Goal: Contribute content: Contribute content

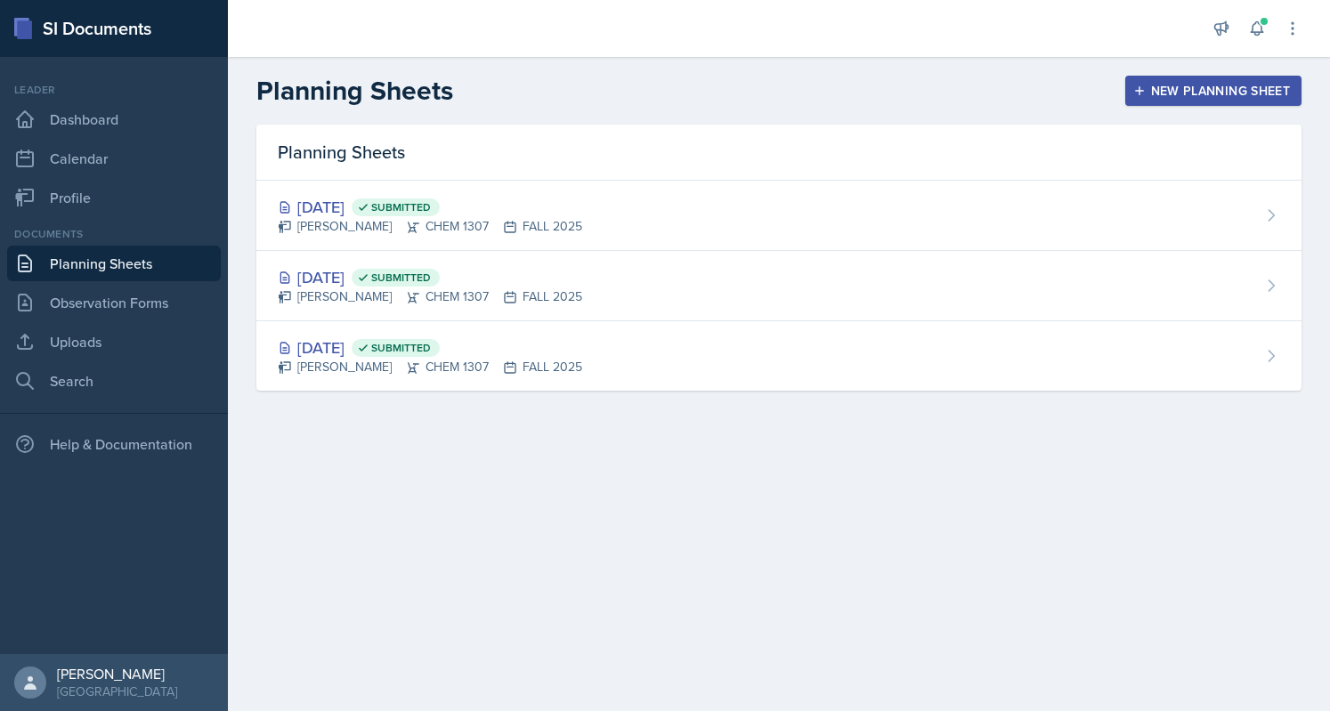
click at [1175, 85] on div "New Planning Sheet" at bounding box center [1213, 91] width 153 height 14
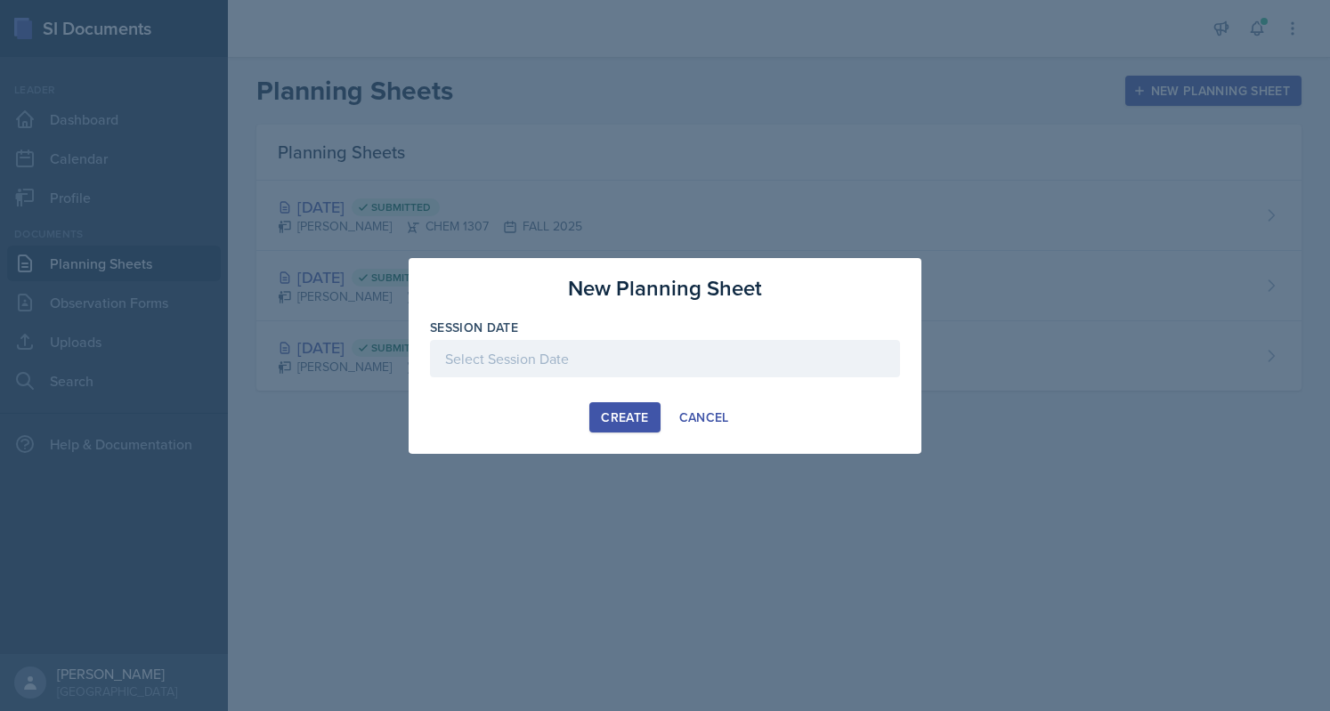
click at [711, 353] on div at bounding box center [665, 358] width 470 height 37
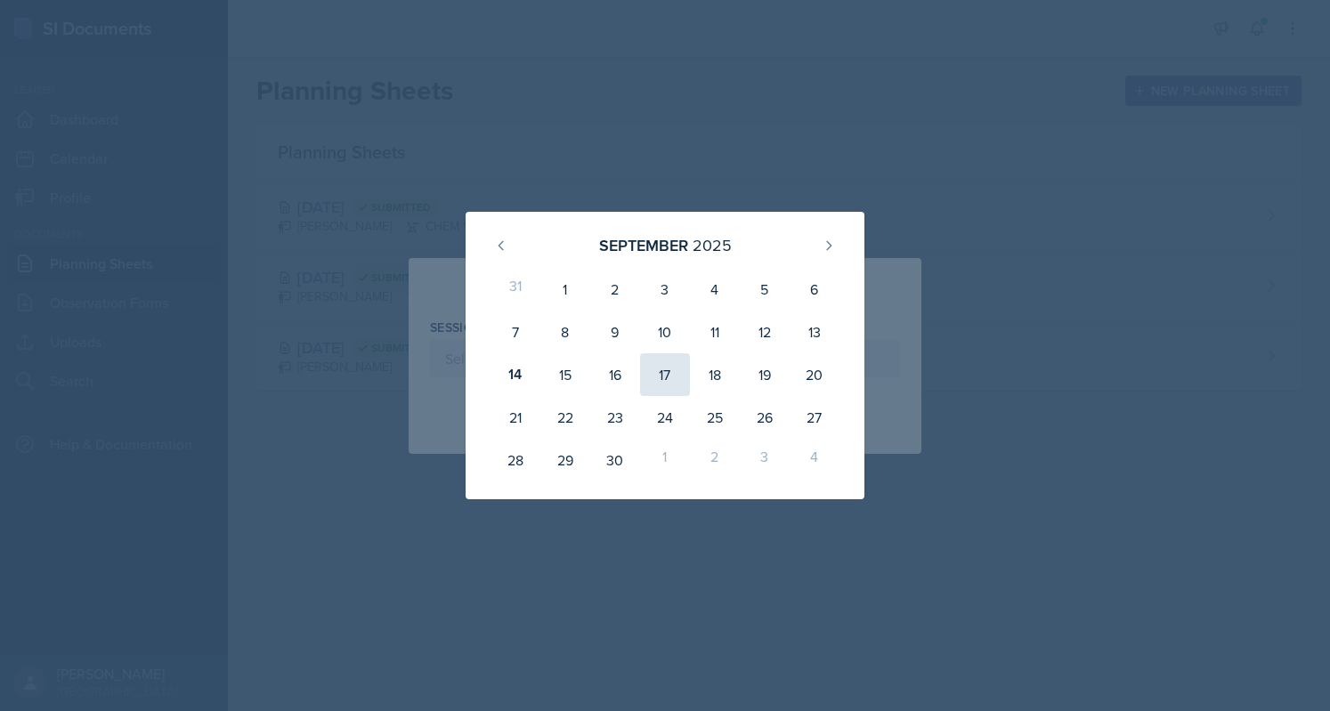
click at [662, 366] on div "17" at bounding box center [665, 374] width 50 height 43
type input "[DATE]"
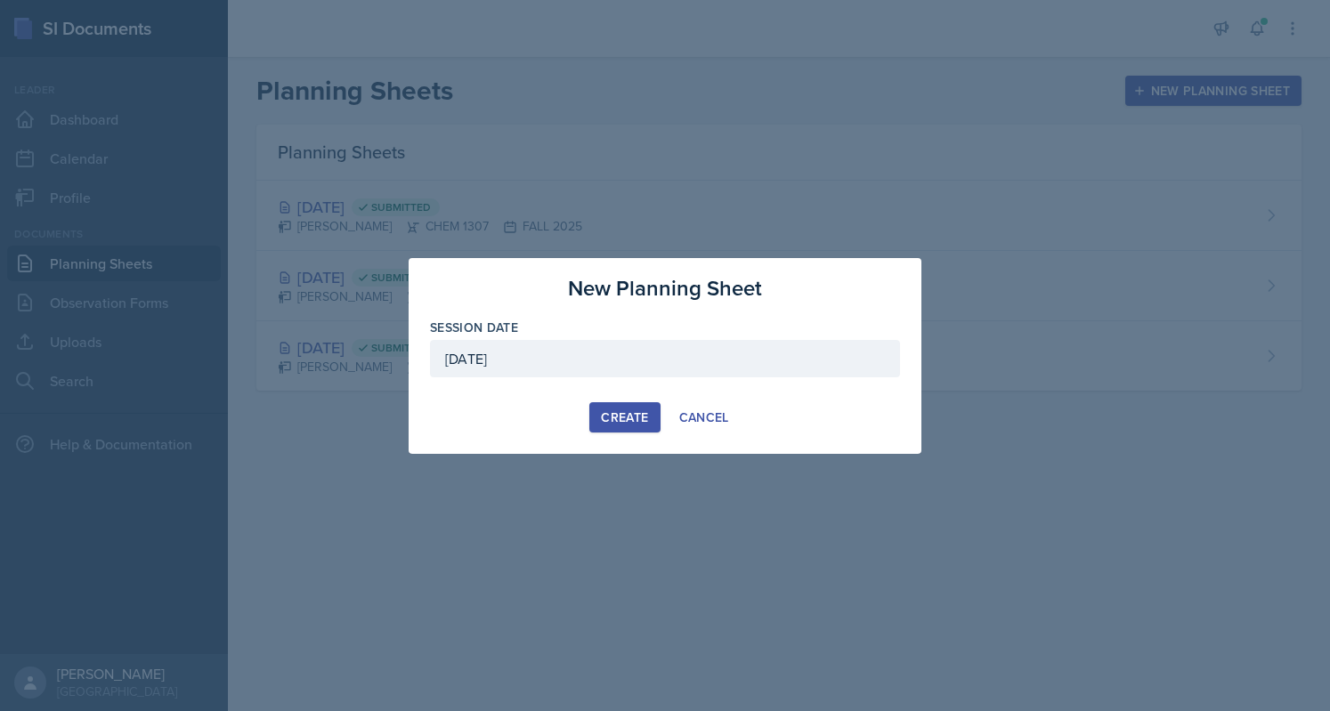
click at [629, 416] on div "Create" at bounding box center [624, 417] width 47 height 14
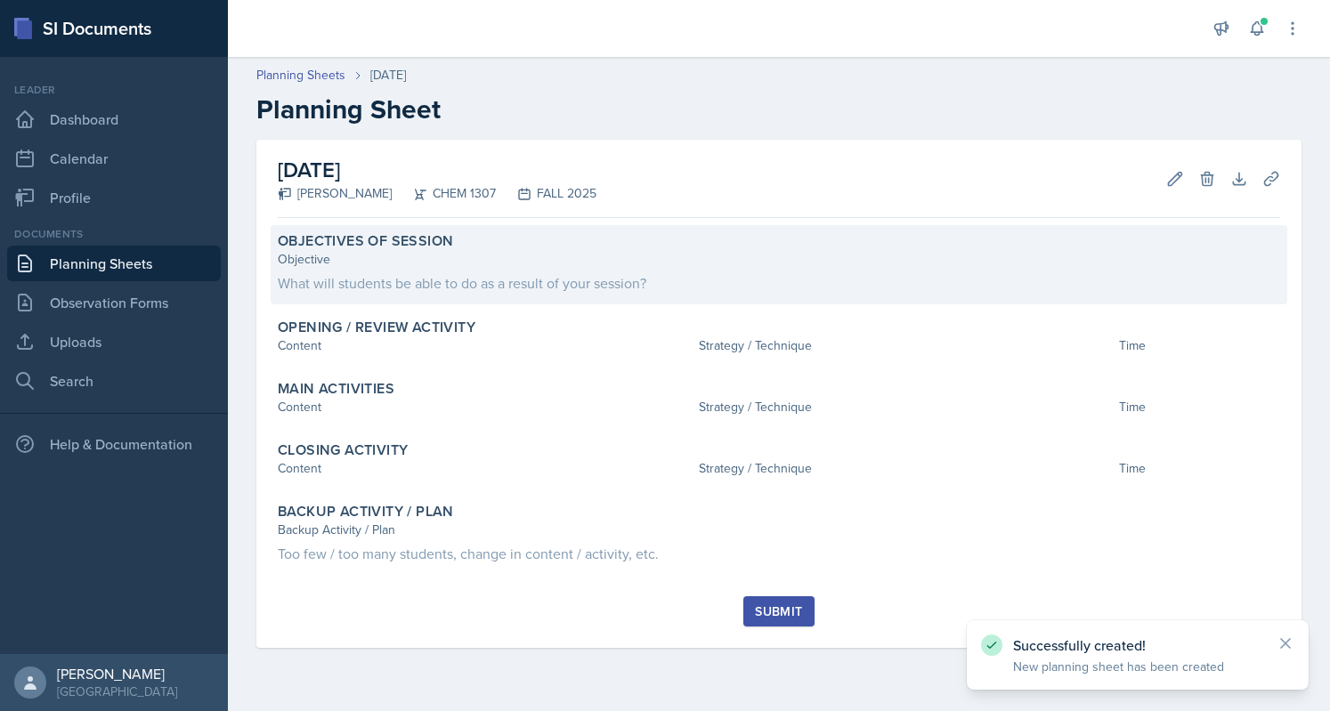
click at [506, 255] on div "Objective" at bounding box center [779, 259] width 1003 height 19
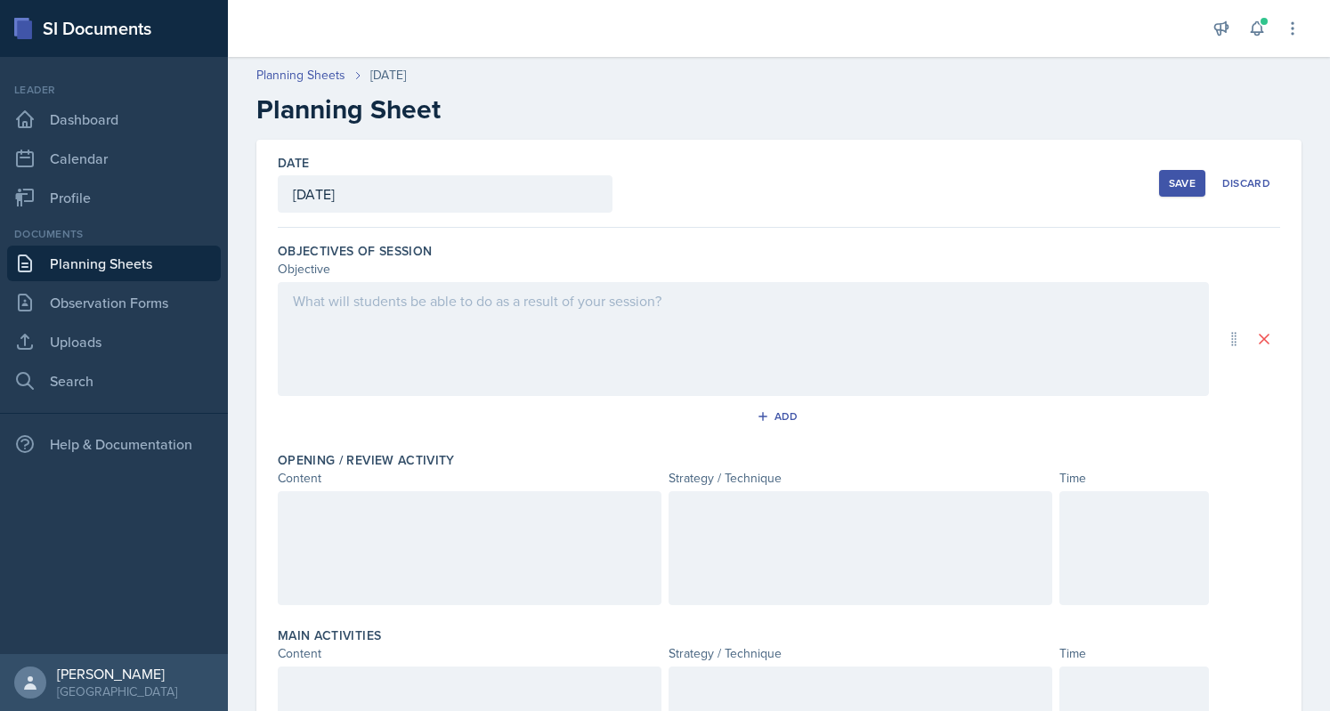
click at [429, 313] on div at bounding box center [743, 339] width 931 height 114
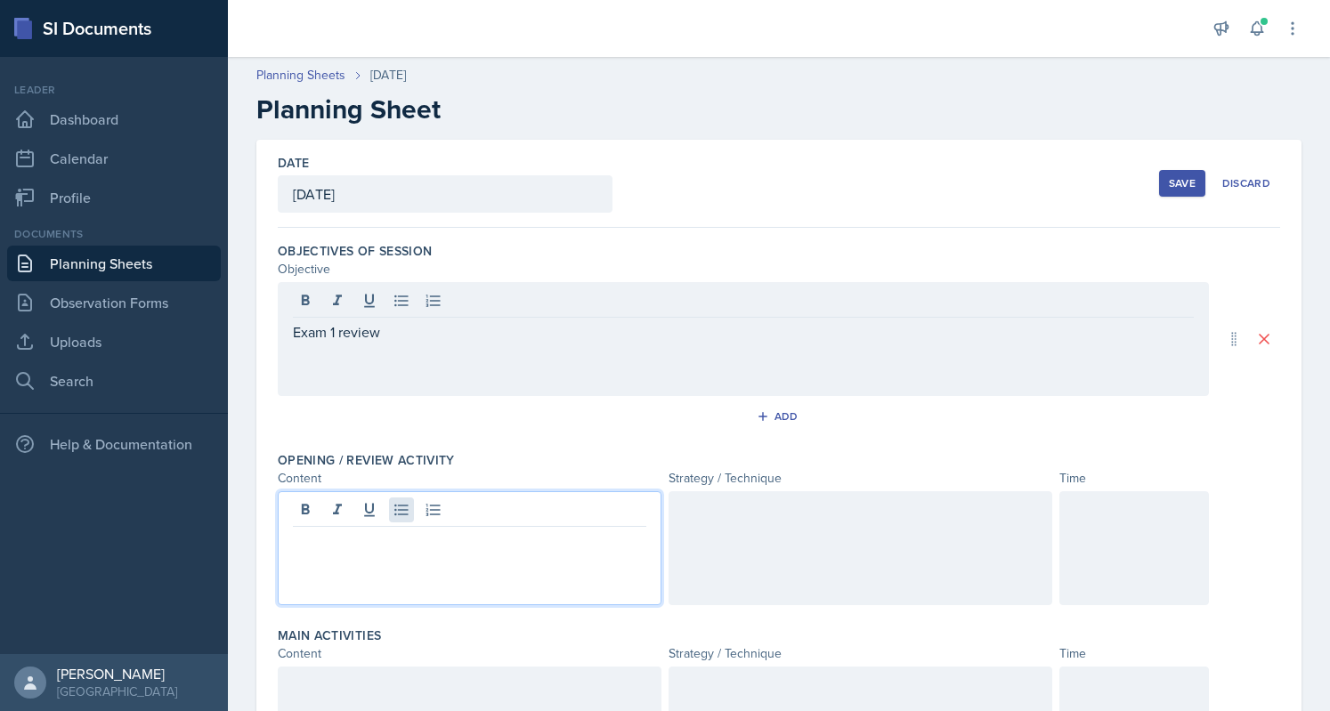
click at [410, 517] on div at bounding box center [470, 549] width 384 height 114
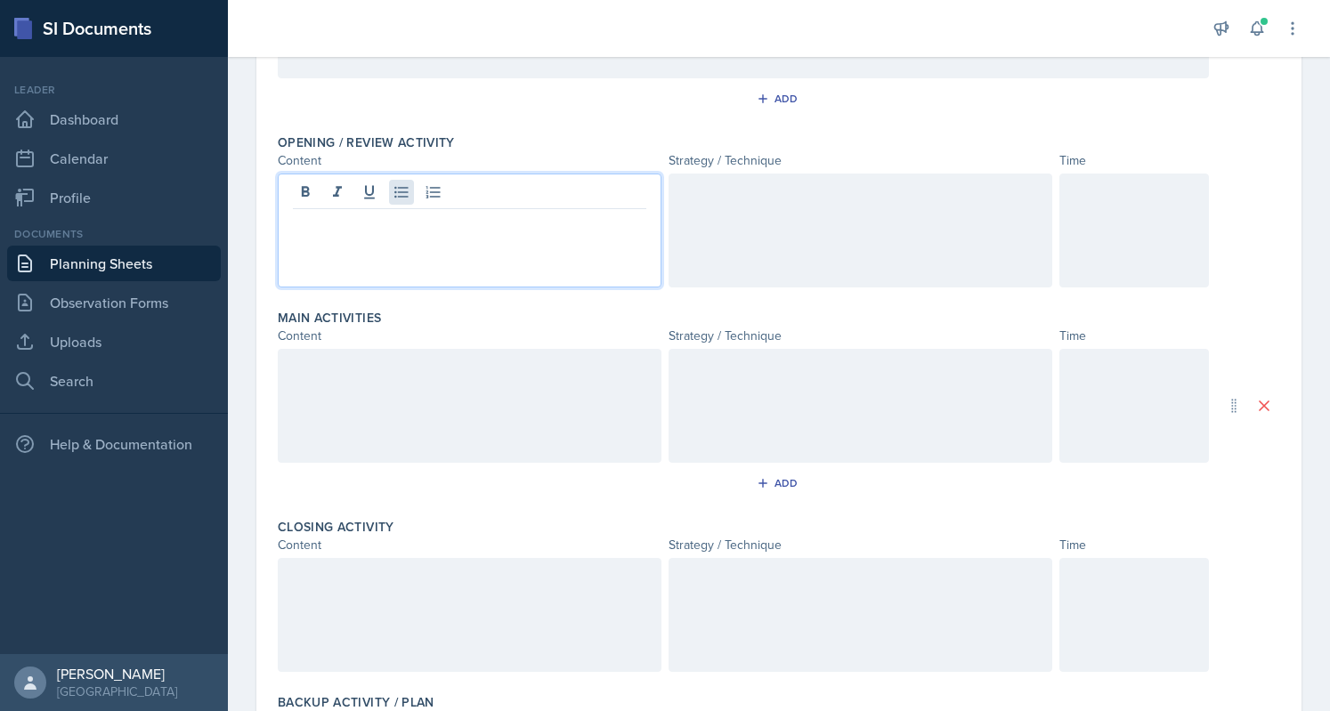
scroll to position [319, 0]
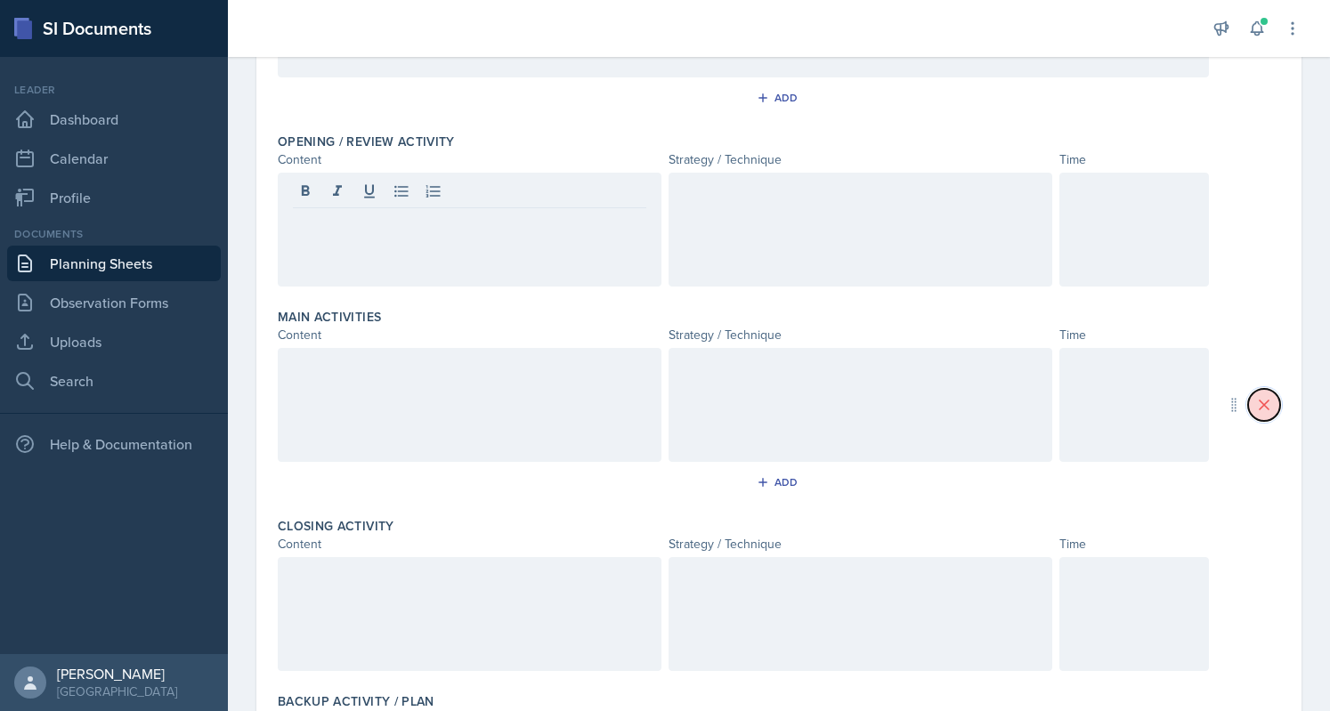
click at [1255, 410] on icon at bounding box center [1264, 405] width 18 height 18
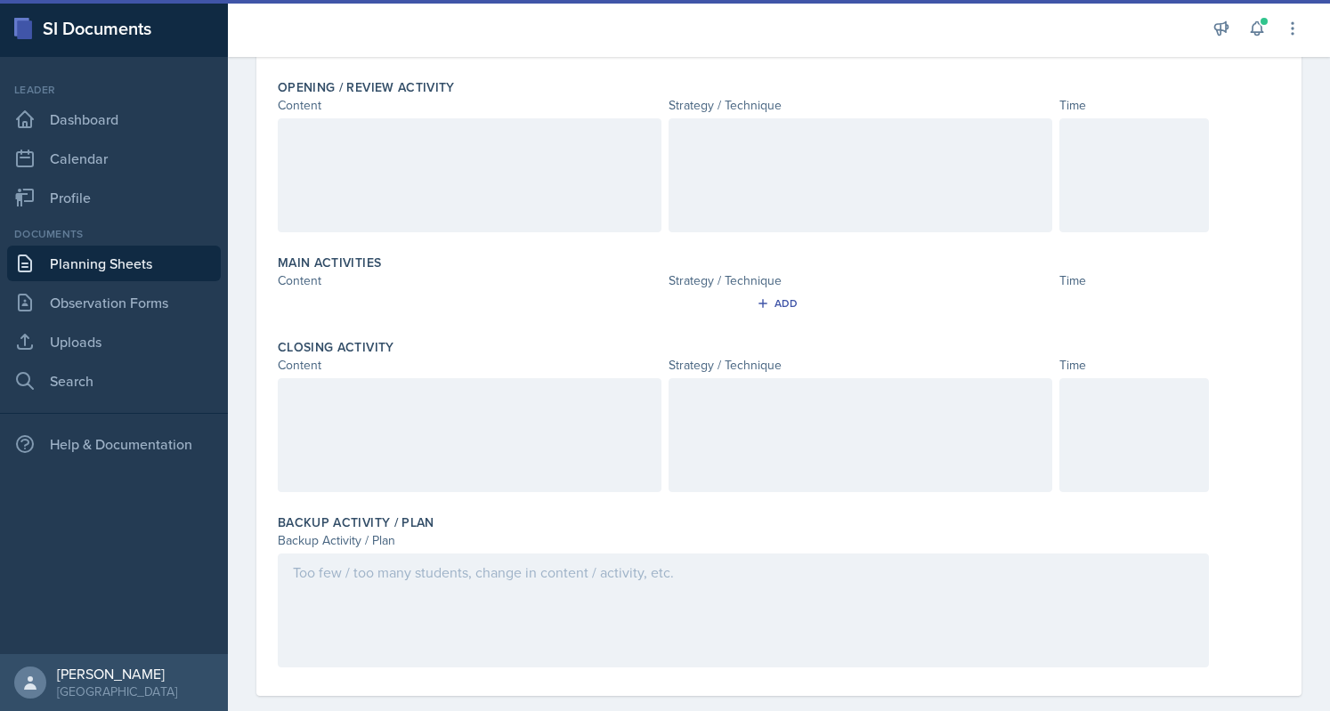
scroll to position [374, 0]
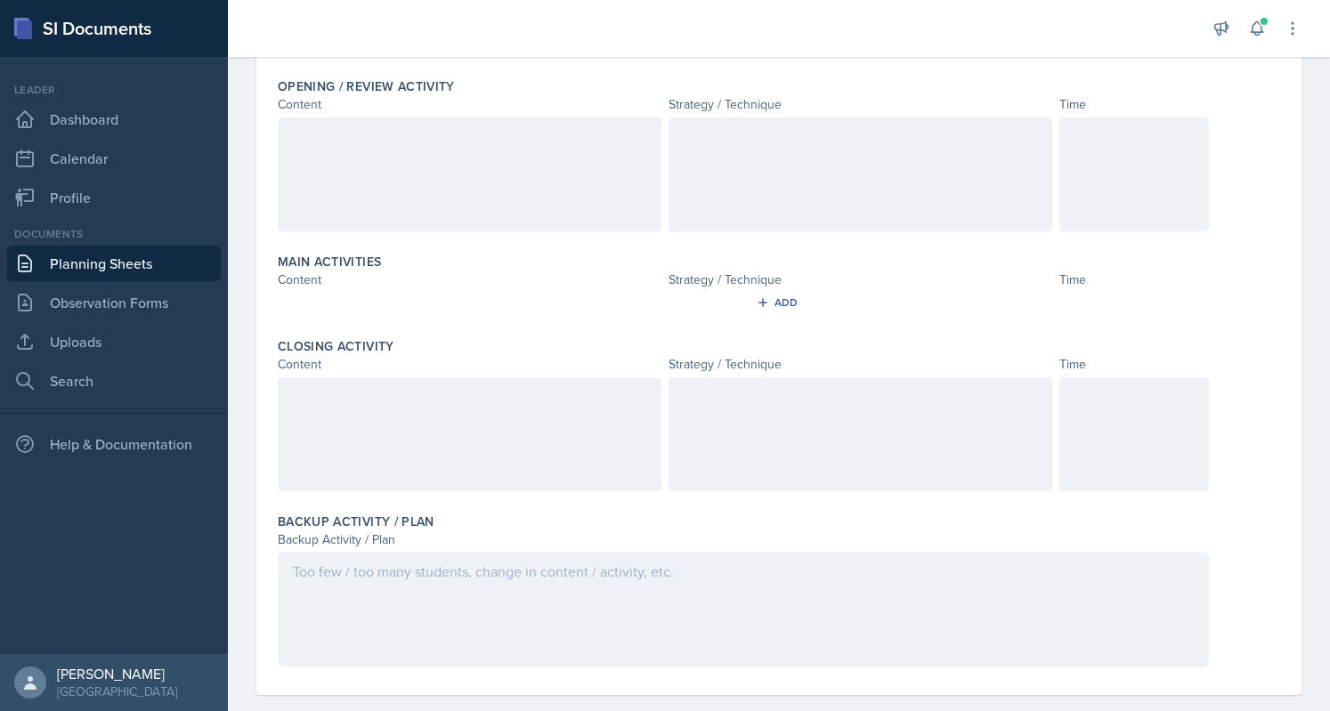
click at [1179, 422] on div at bounding box center [1135, 435] width 150 height 114
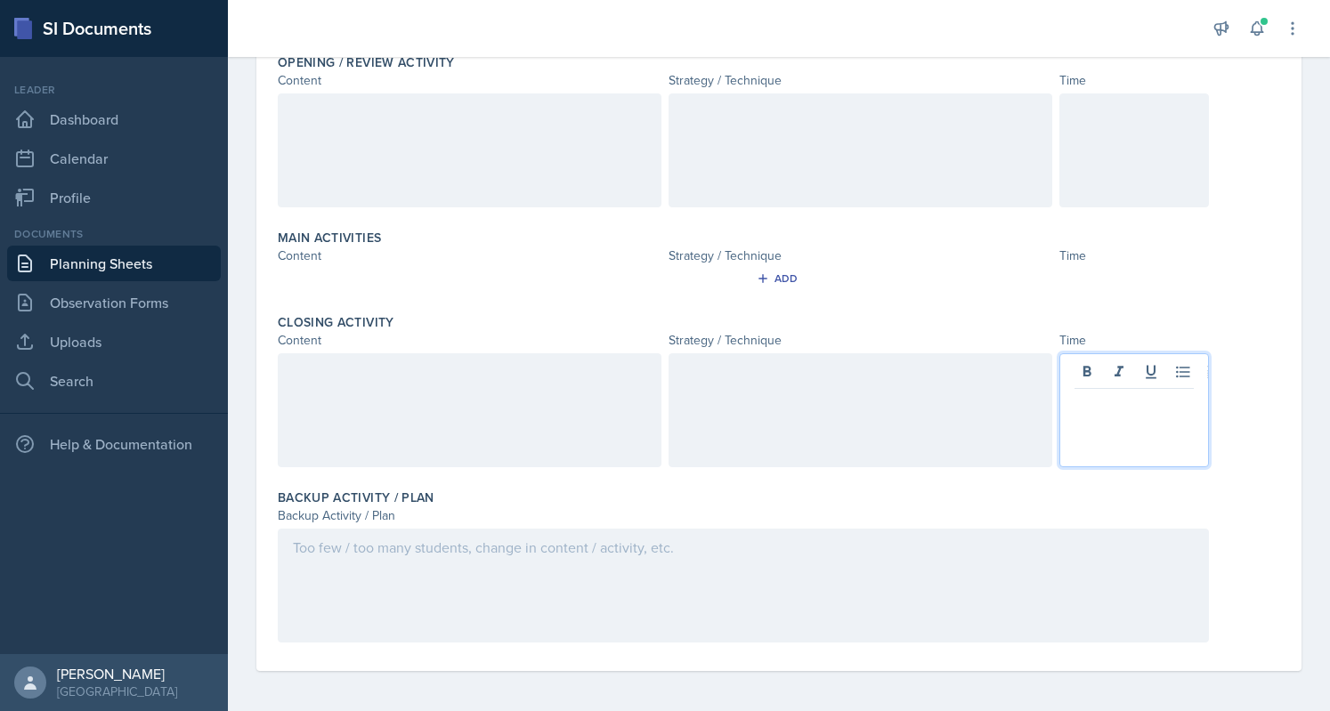
click at [584, 574] on div at bounding box center [743, 586] width 931 height 114
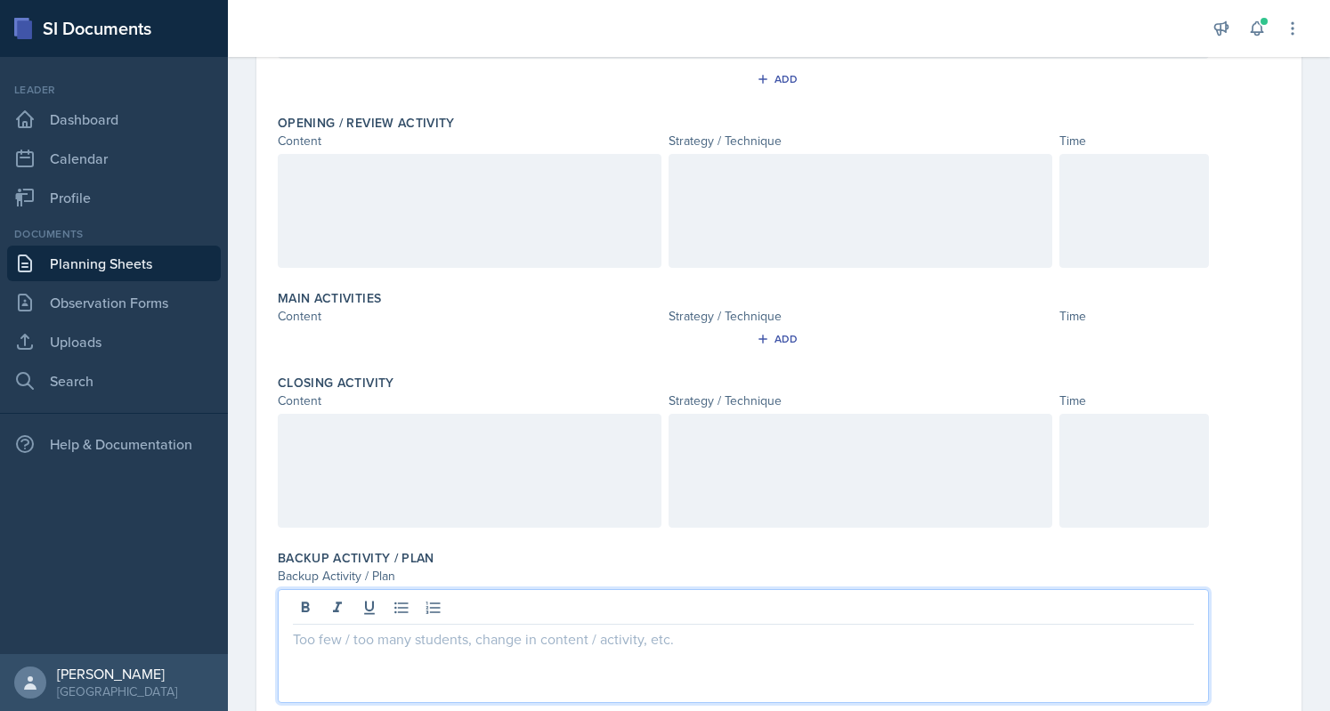
scroll to position [337, 0]
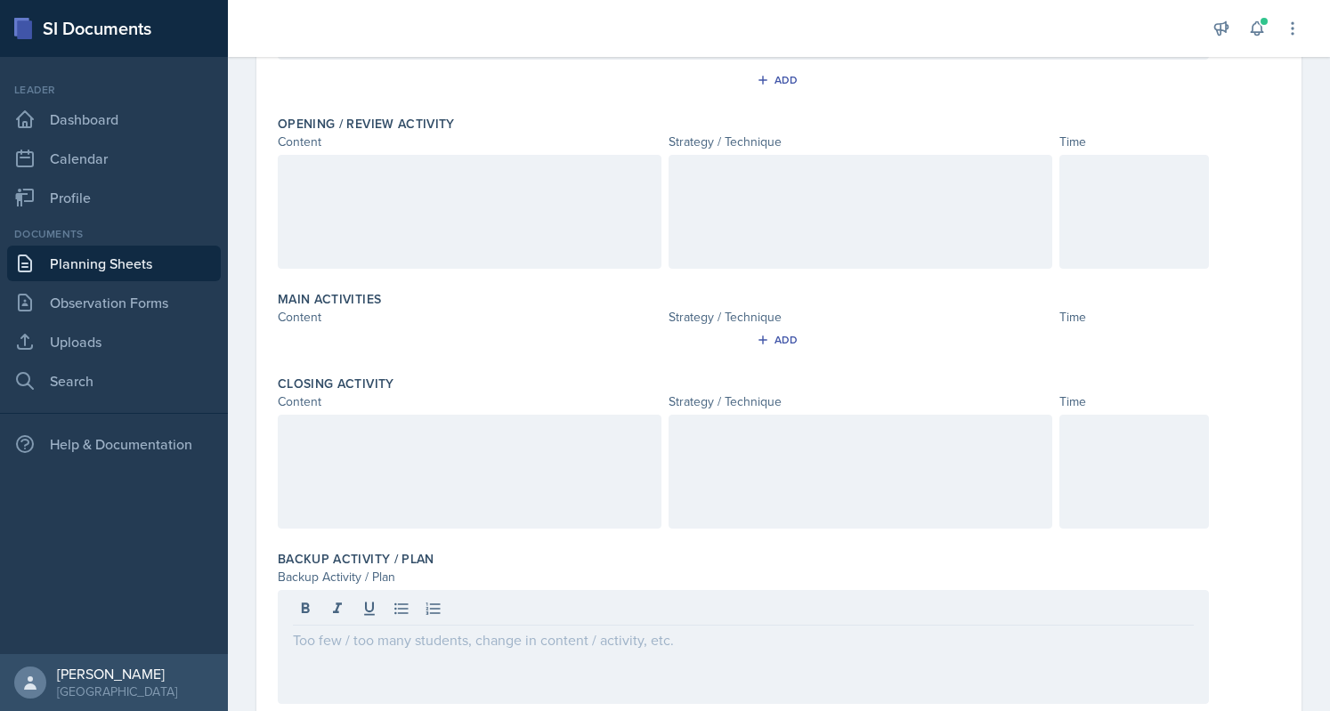
click at [417, 183] on div at bounding box center [470, 212] width 384 height 114
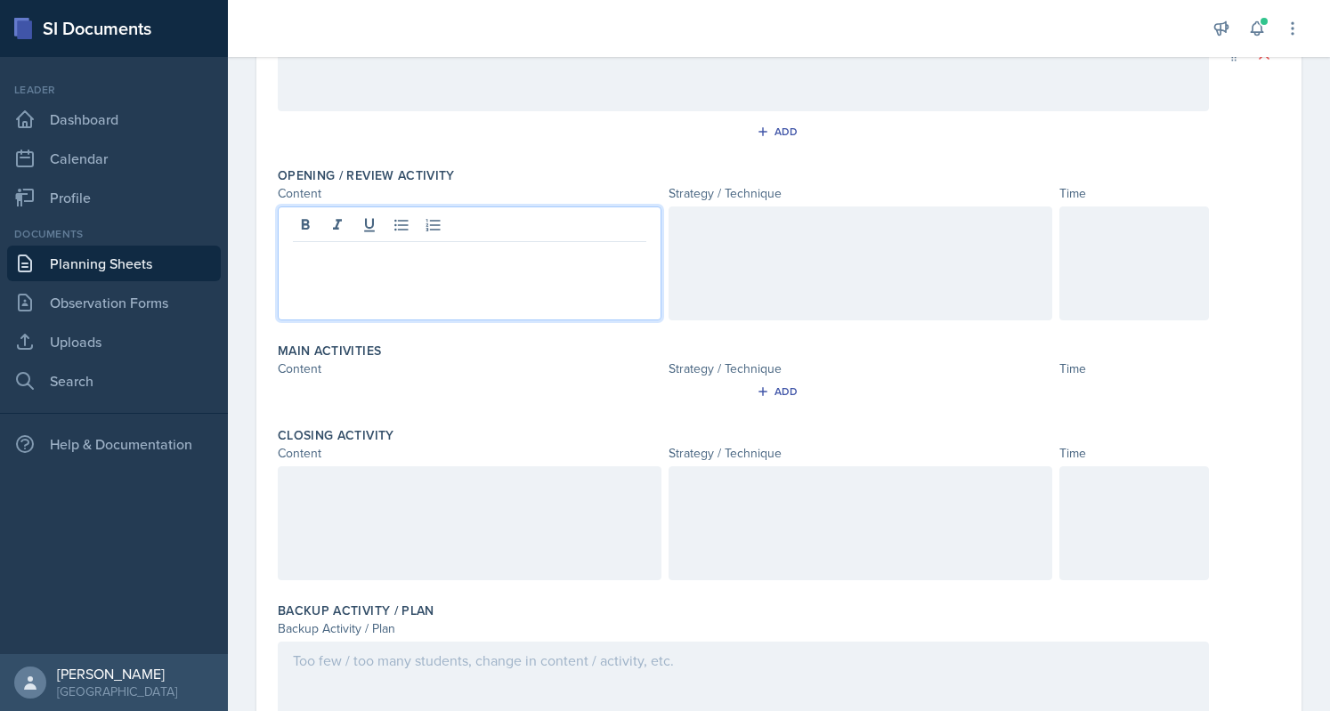
scroll to position [284, 0]
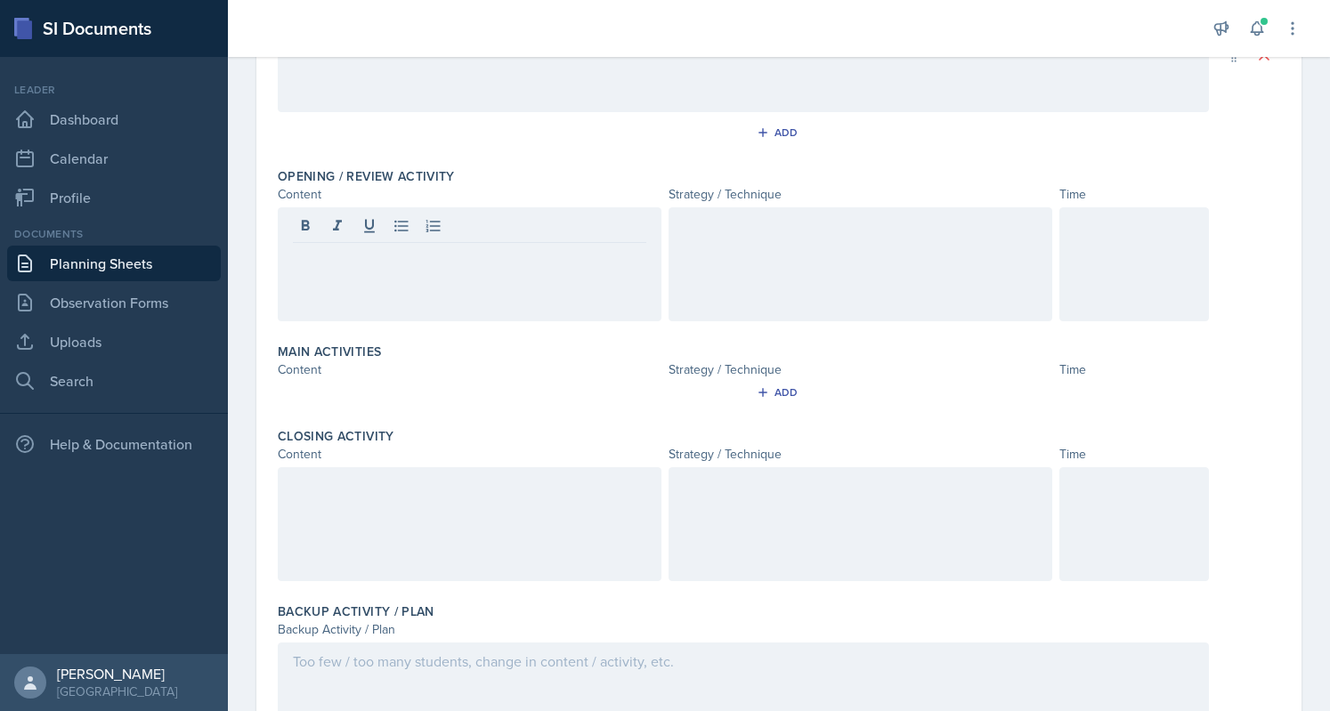
click at [1067, 245] on div at bounding box center [1135, 264] width 150 height 114
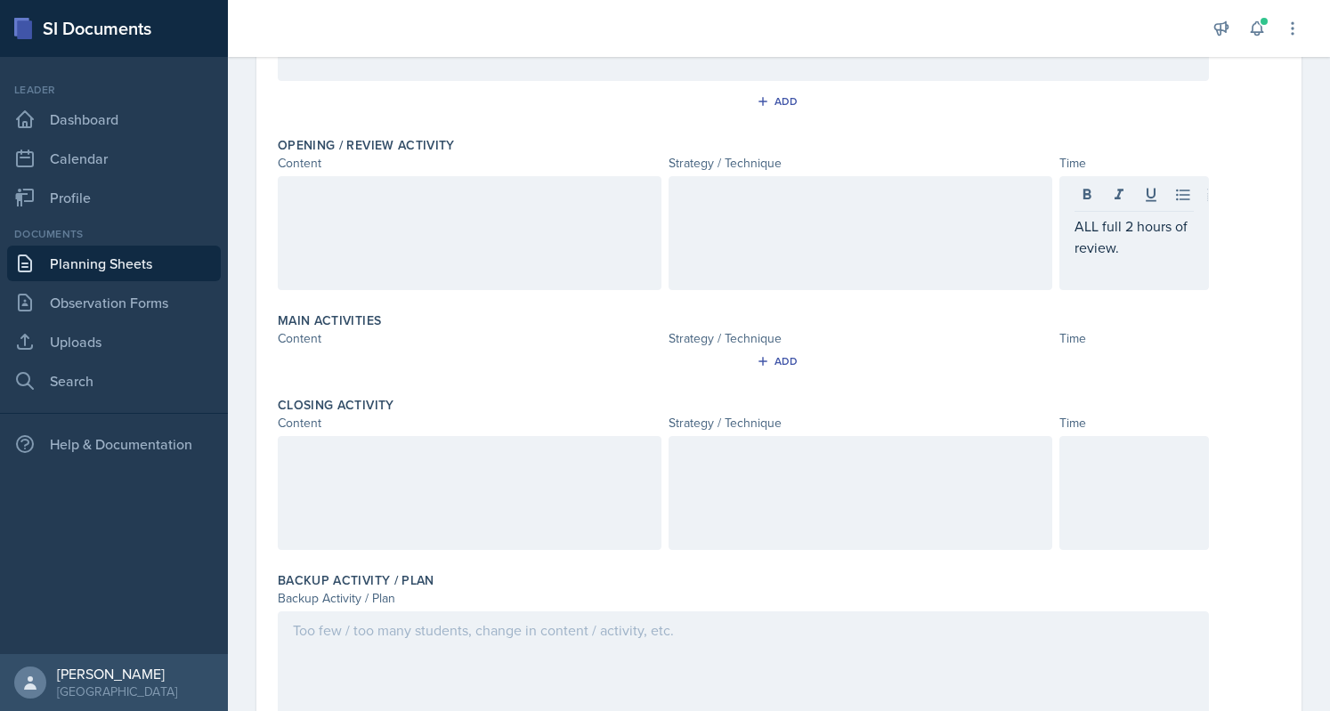
click at [522, 231] on div at bounding box center [470, 233] width 384 height 114
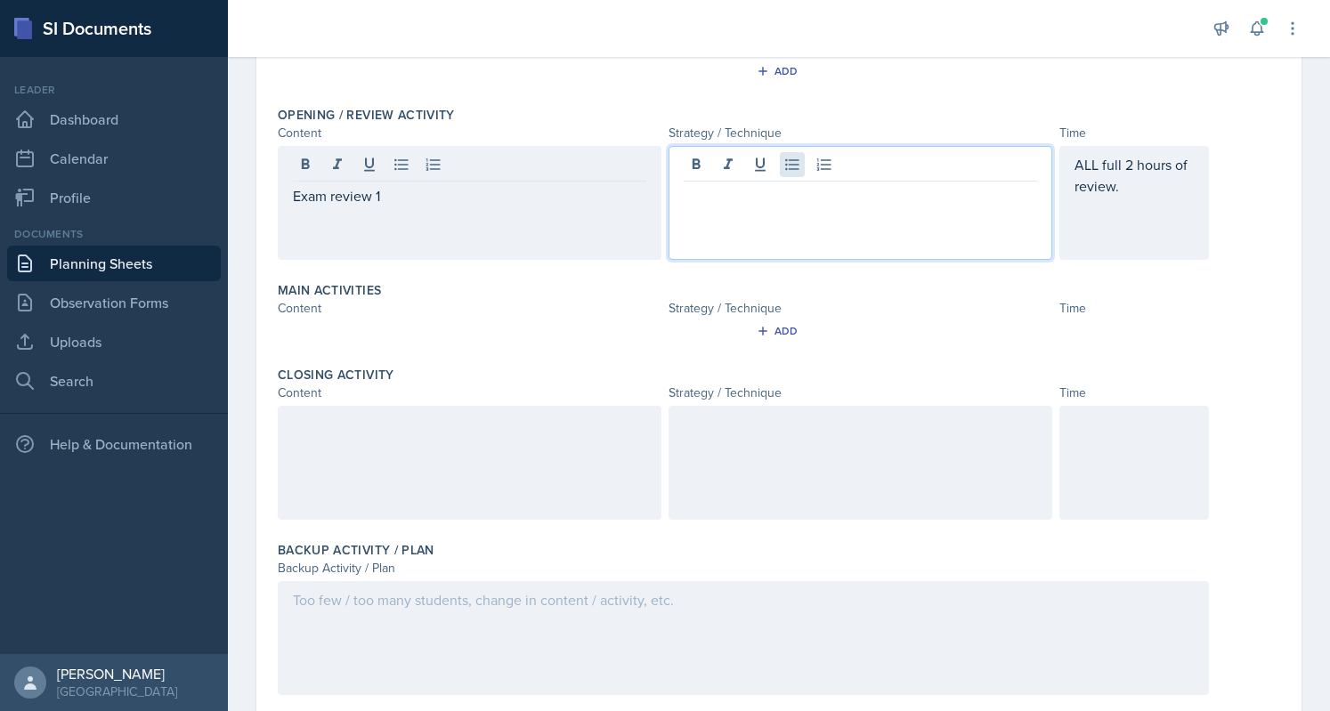
click at [795, 172] on div at bounding box center [861, 203] width 384 height 114
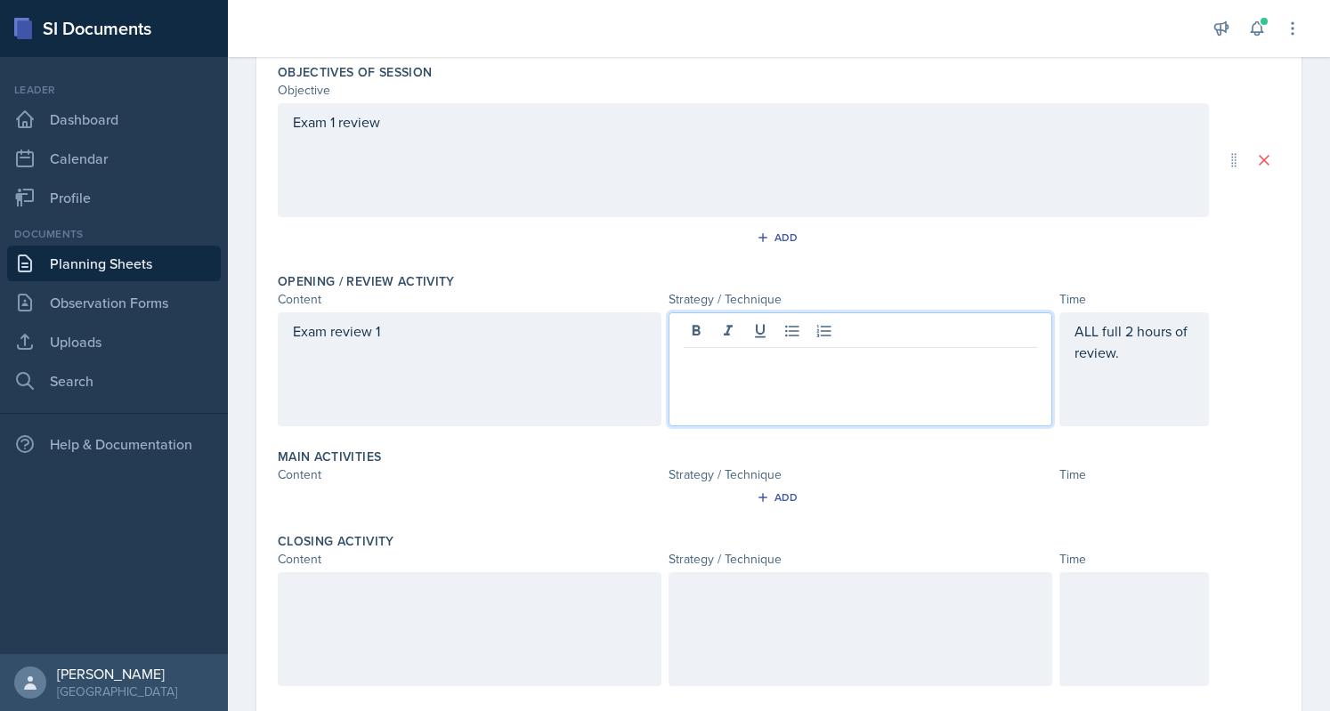
scroll to position [0, 0]
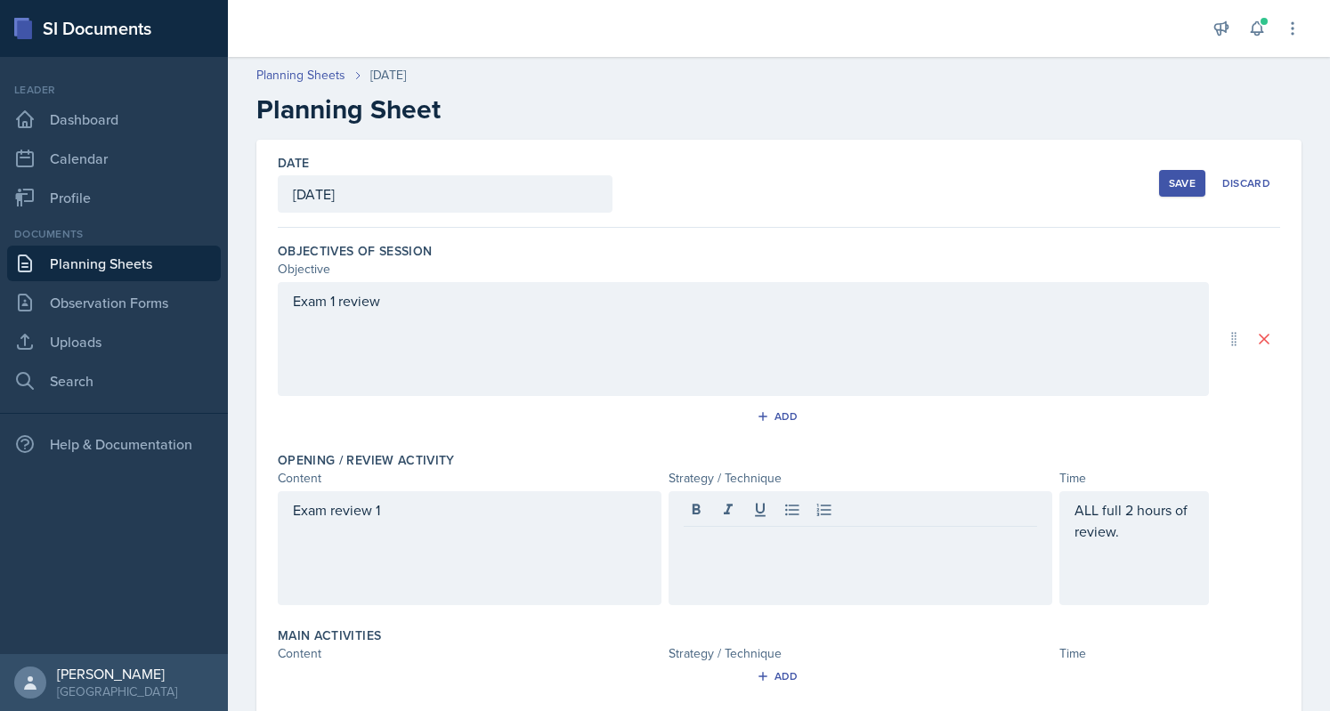
click at [1184, 195] on button "Save" at bounding box center [1182, 183] width 46 height 27
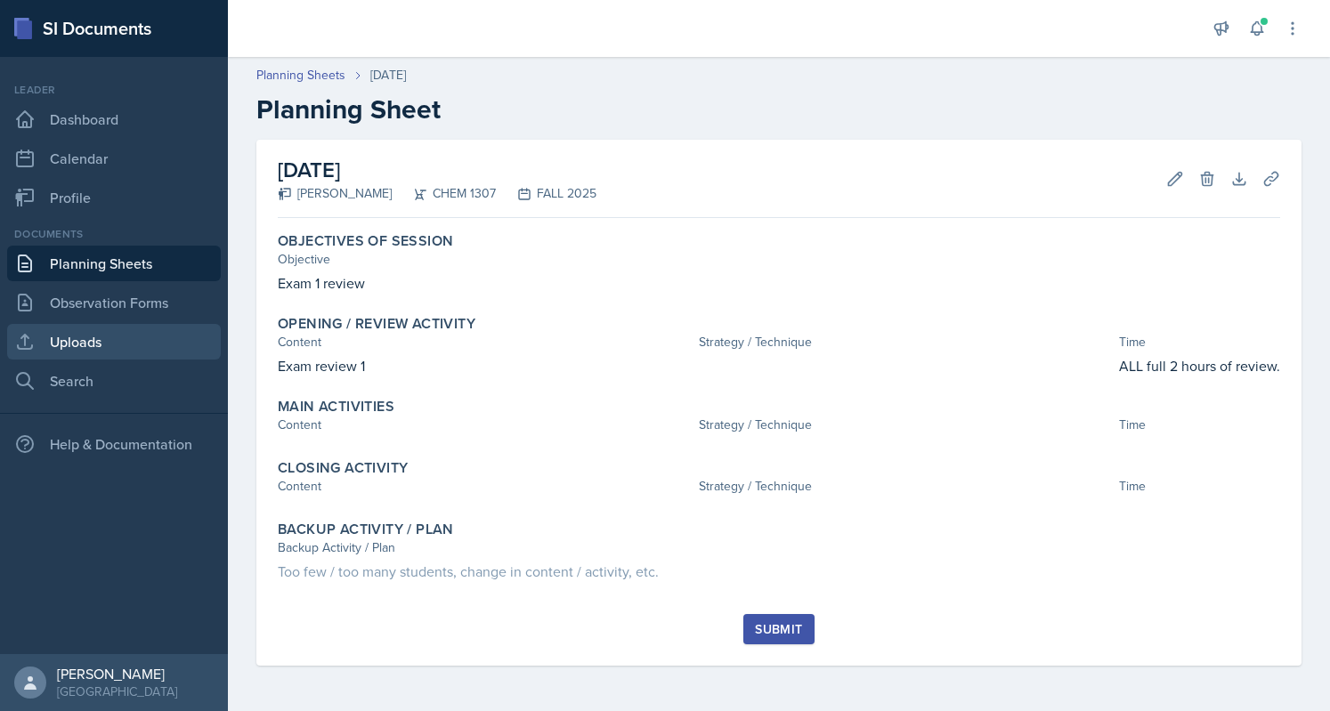
click at [83, 338] on link "Uploads" at bounding box center [114, 342] width 214 height 36
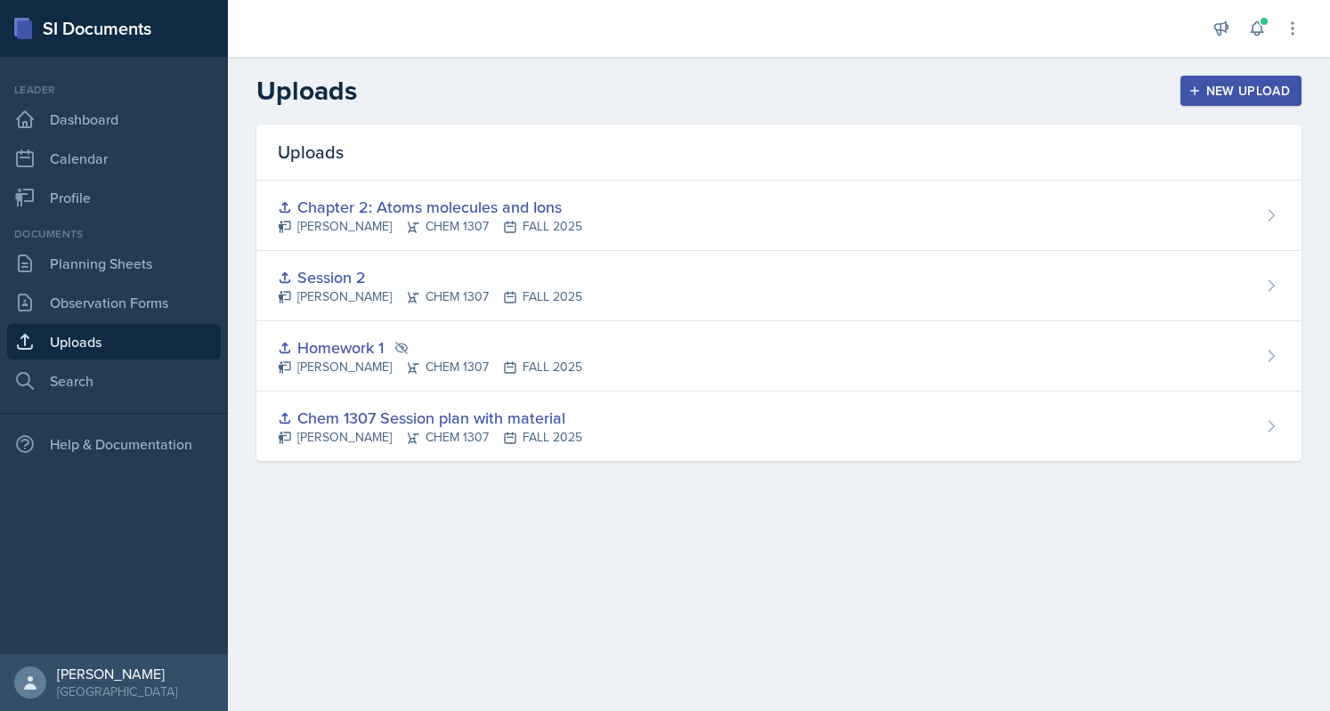
click at [1231, 88] on div "New Upload" at bounding box center [1241, 91] width 99 height 14
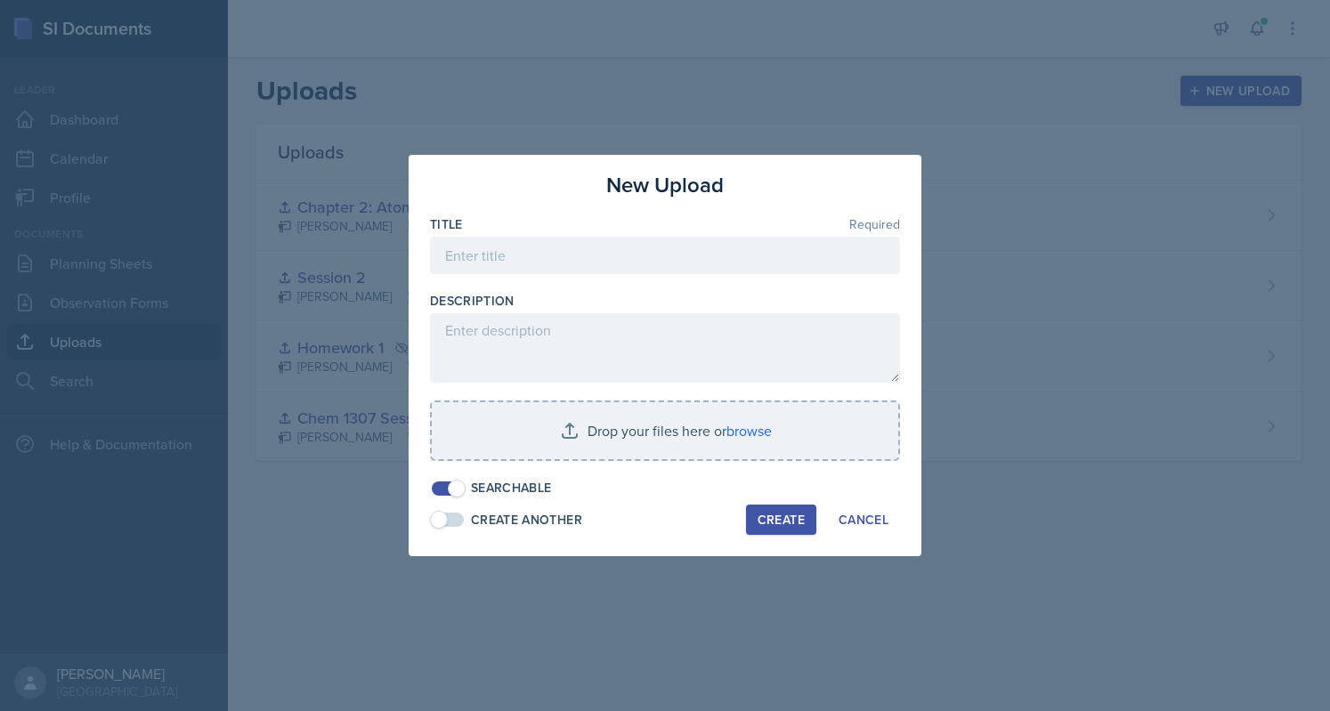
click at [940, 99] on div at bounding box center [665, 355] width 1330 height 711
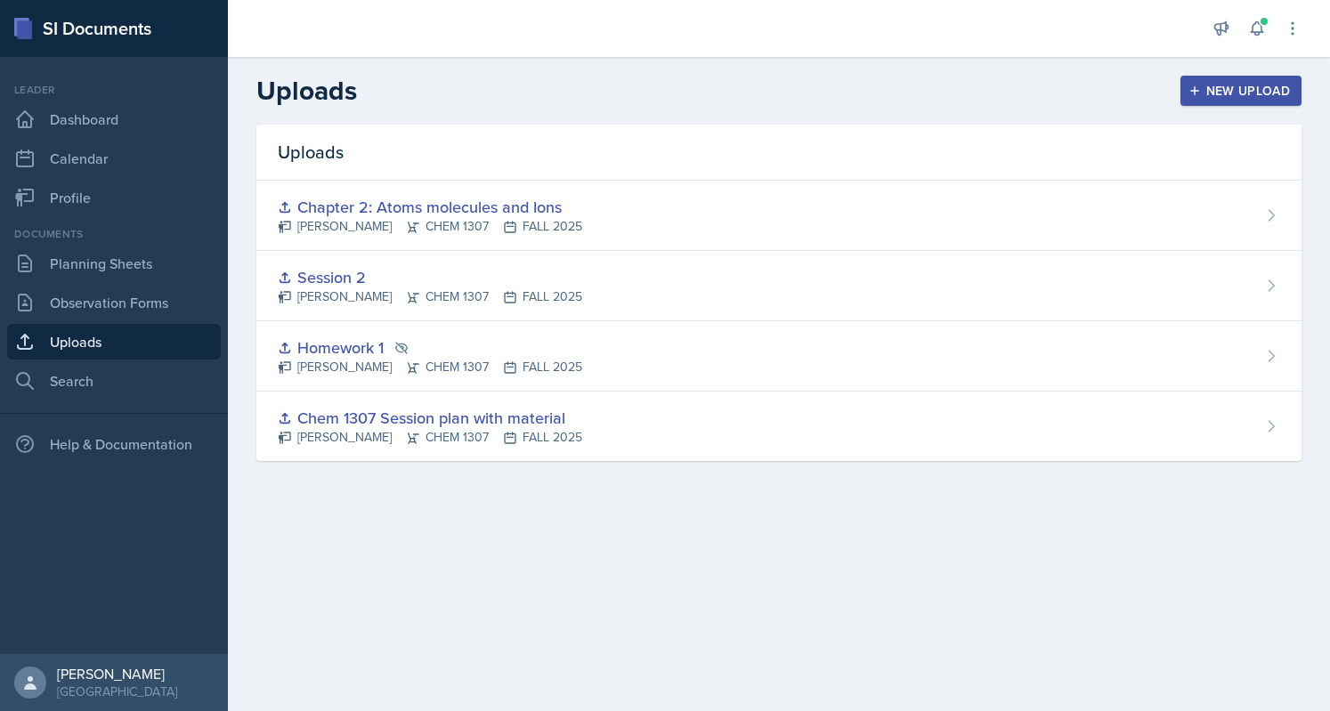
click at [1195, 99] on button "New Upload" at bounding box center [1242, 91] width 122 height 30
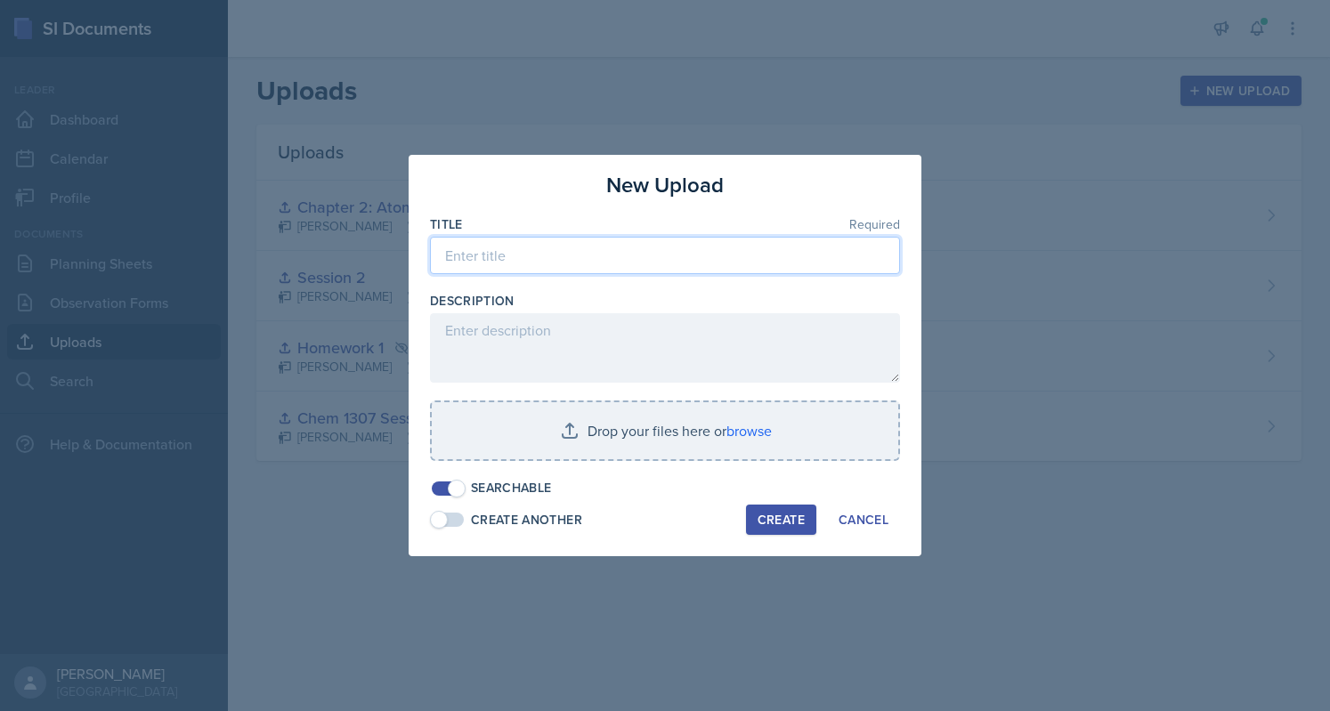
click at [598, 263] on input at bounding box center [665, 255] width 470 height 37
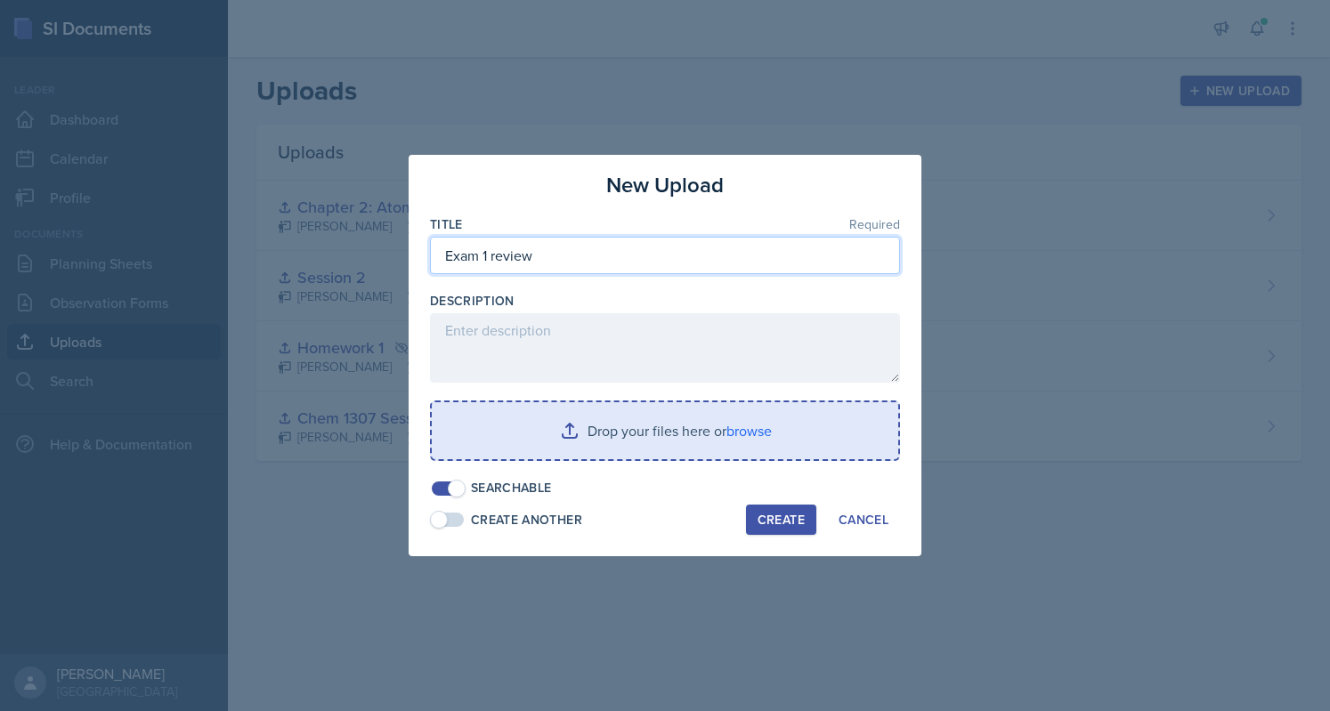
type input "Exam 1 review"
click at [573, 419] on input "file" at bounding box center [665, 430] width 467 height 57
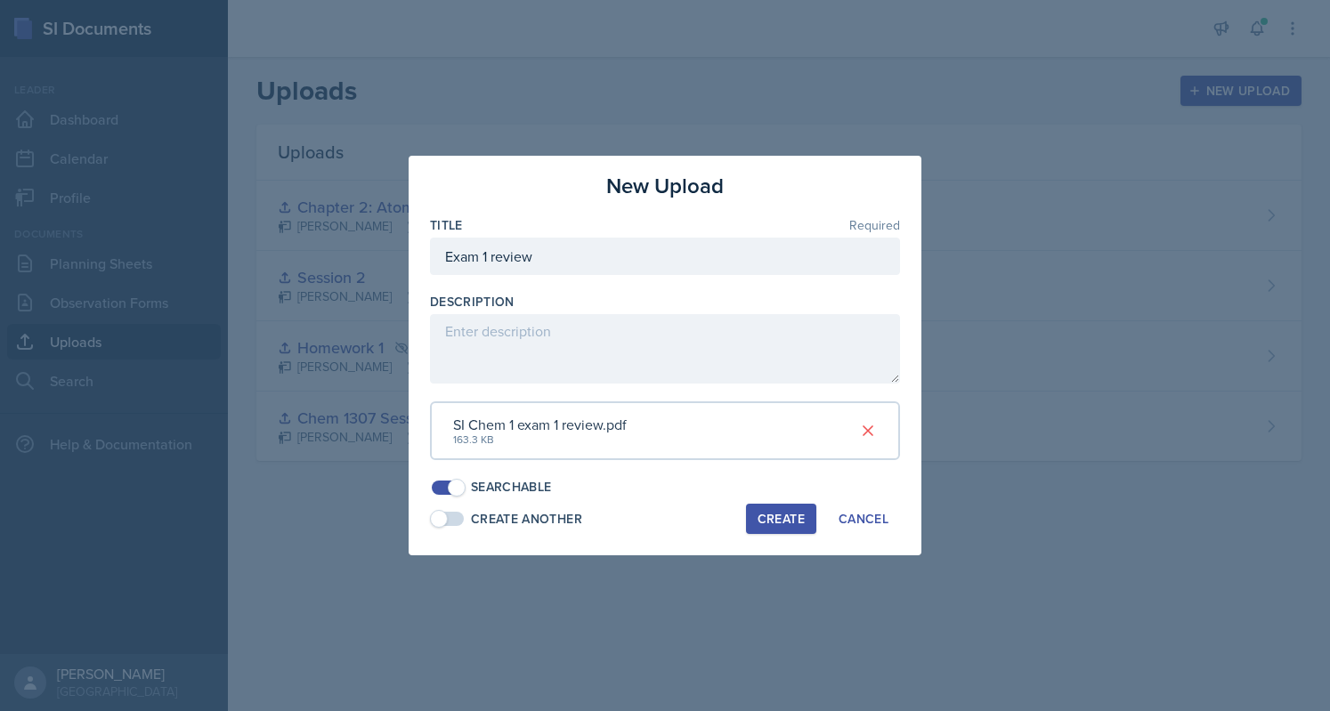
click at [764, 530] on button "Create" at bounding box center [781, 519] width 70 height 30
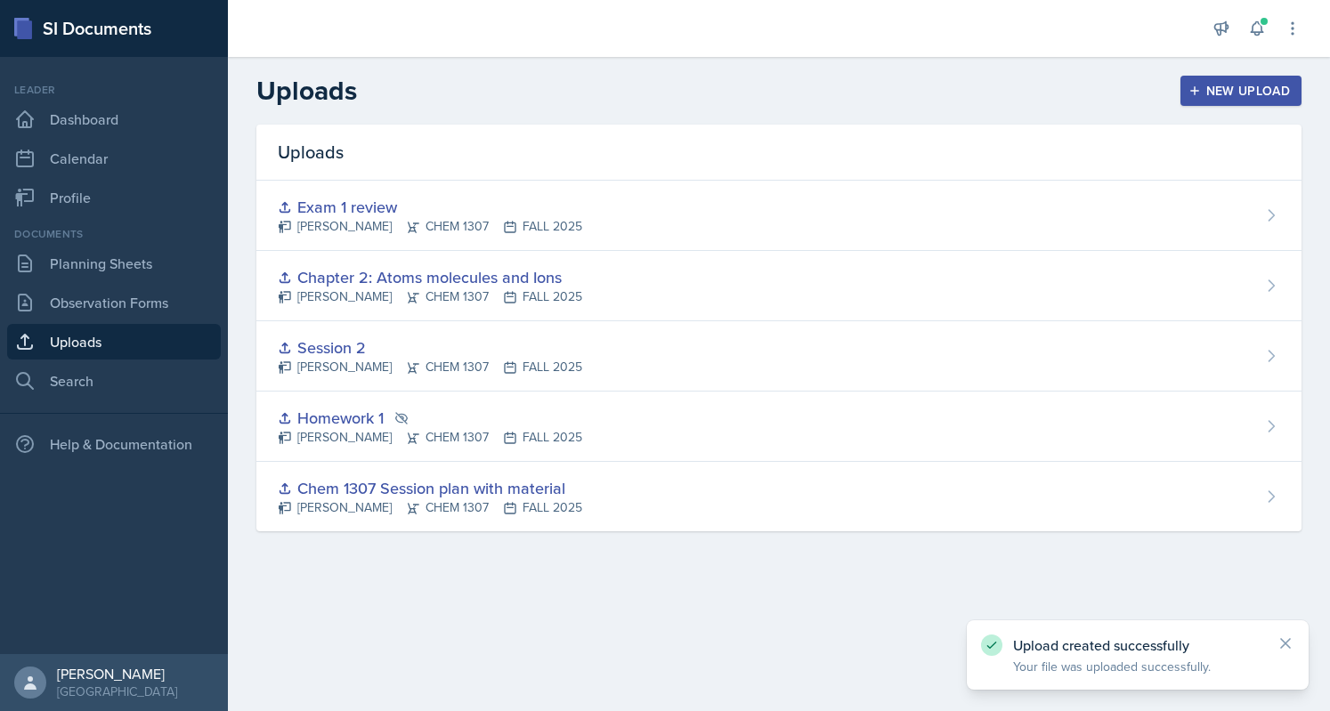
click at [1220, 84] on div "New Upload" at bounding box center [1241, 91] width 99 height 14
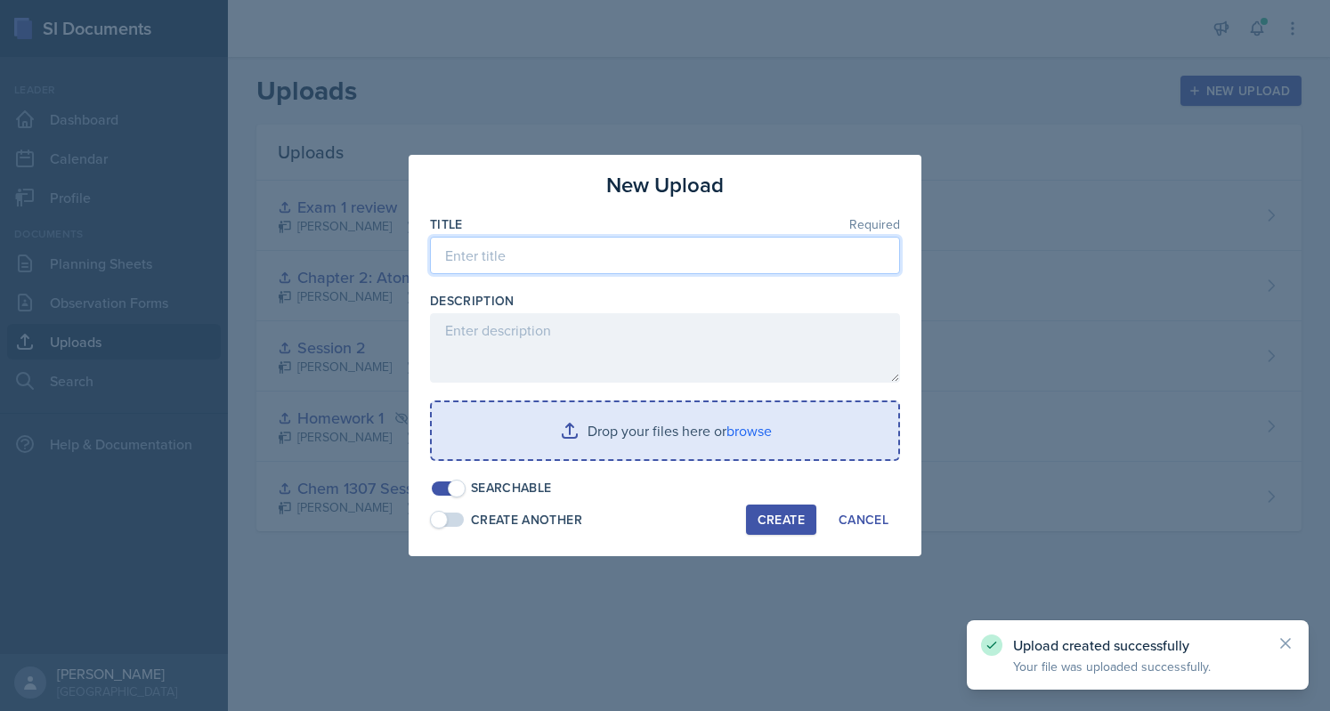
click at [703, 263] on input at bounding box center [665, 255] width 470 height 37
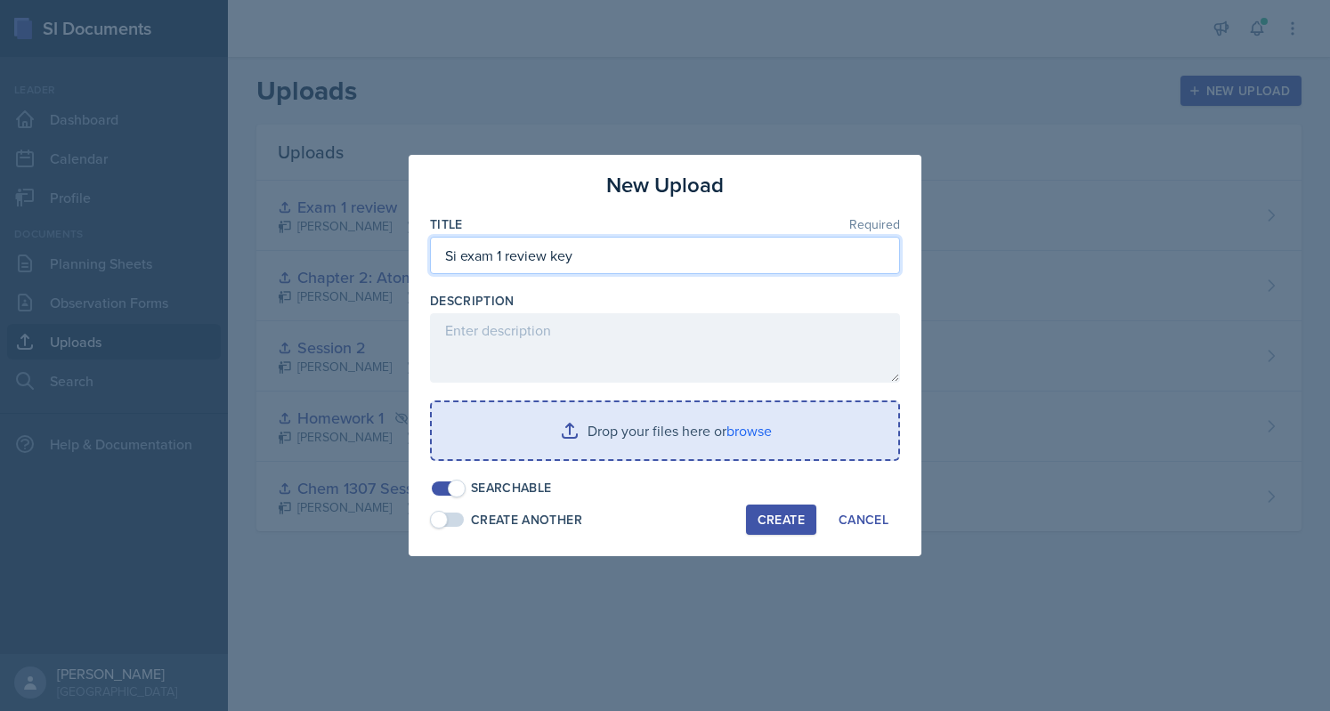
type input "Si exam 1 review key"
click at [702, 438] on input "file" at bounding box center [665, 430] width 467 height 57
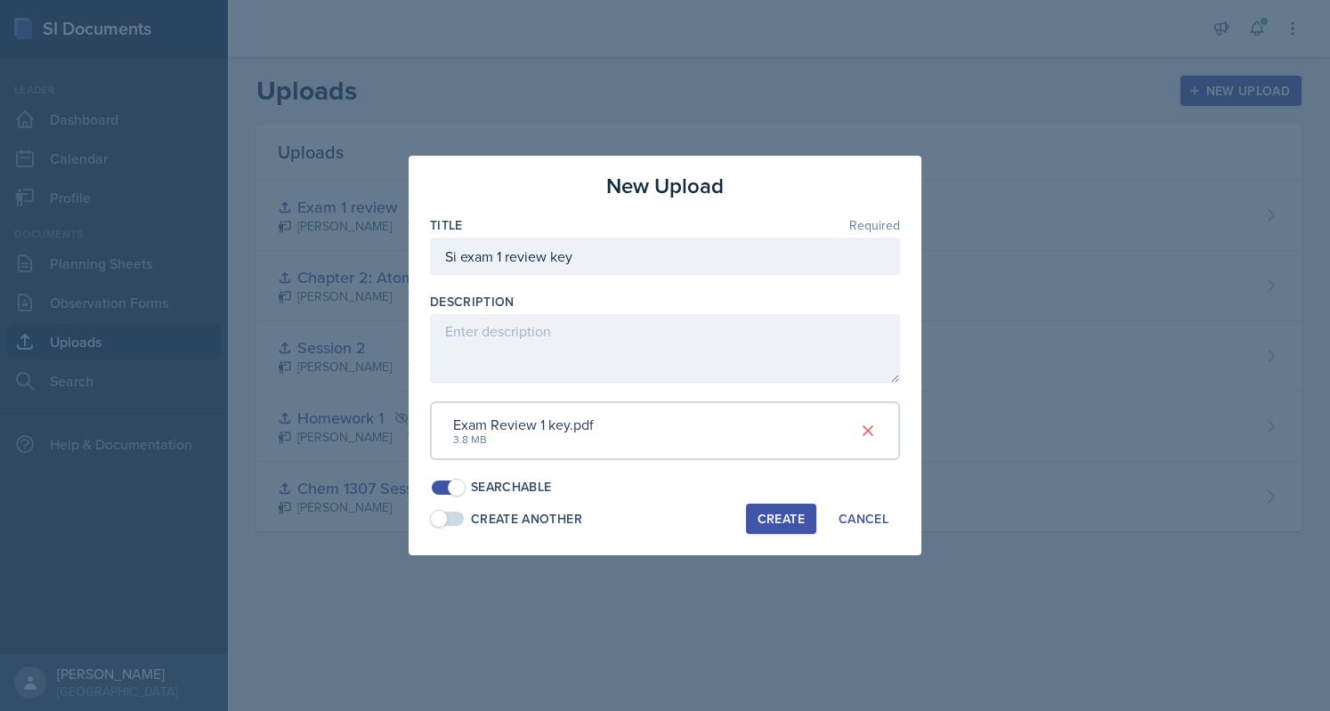
click at [769, 530] on button "Create" at bounding box center [781, 519] width 70 height 30
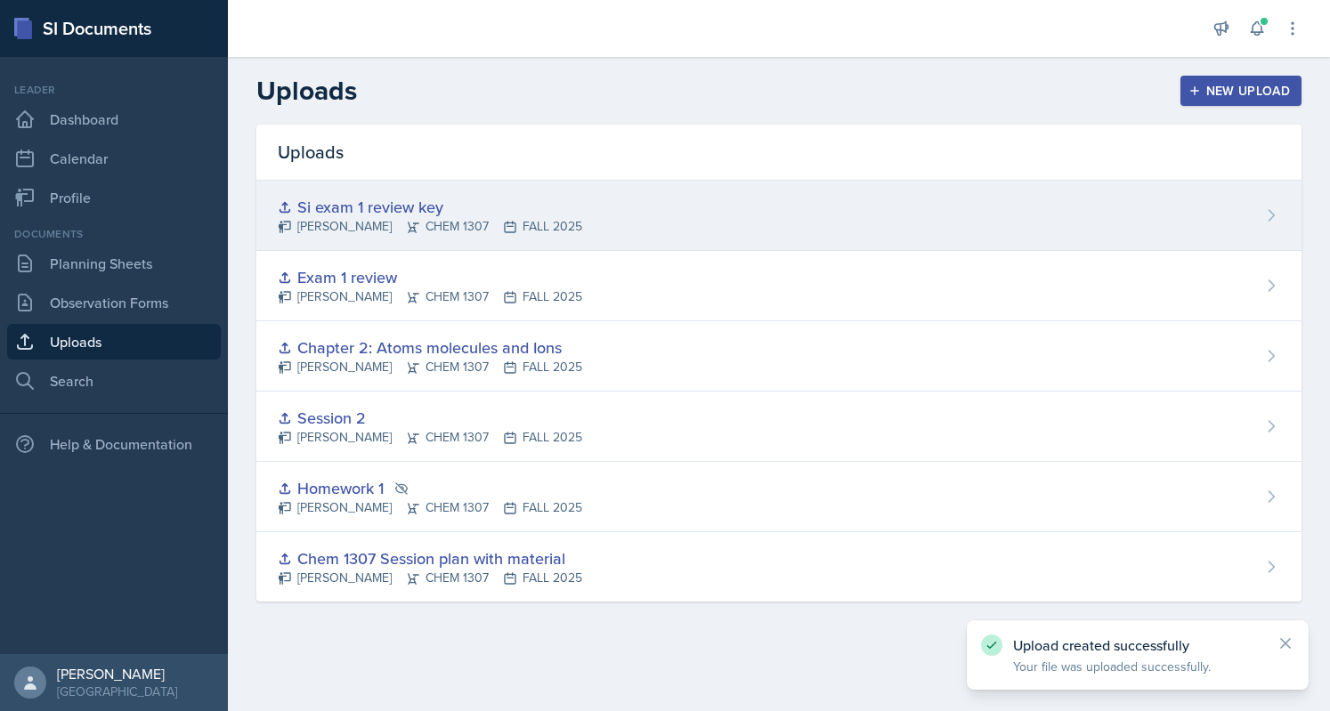
click at [345, 212] on div "Si exam 1 review key" at bounding box center [430, 207] width 305 height 24
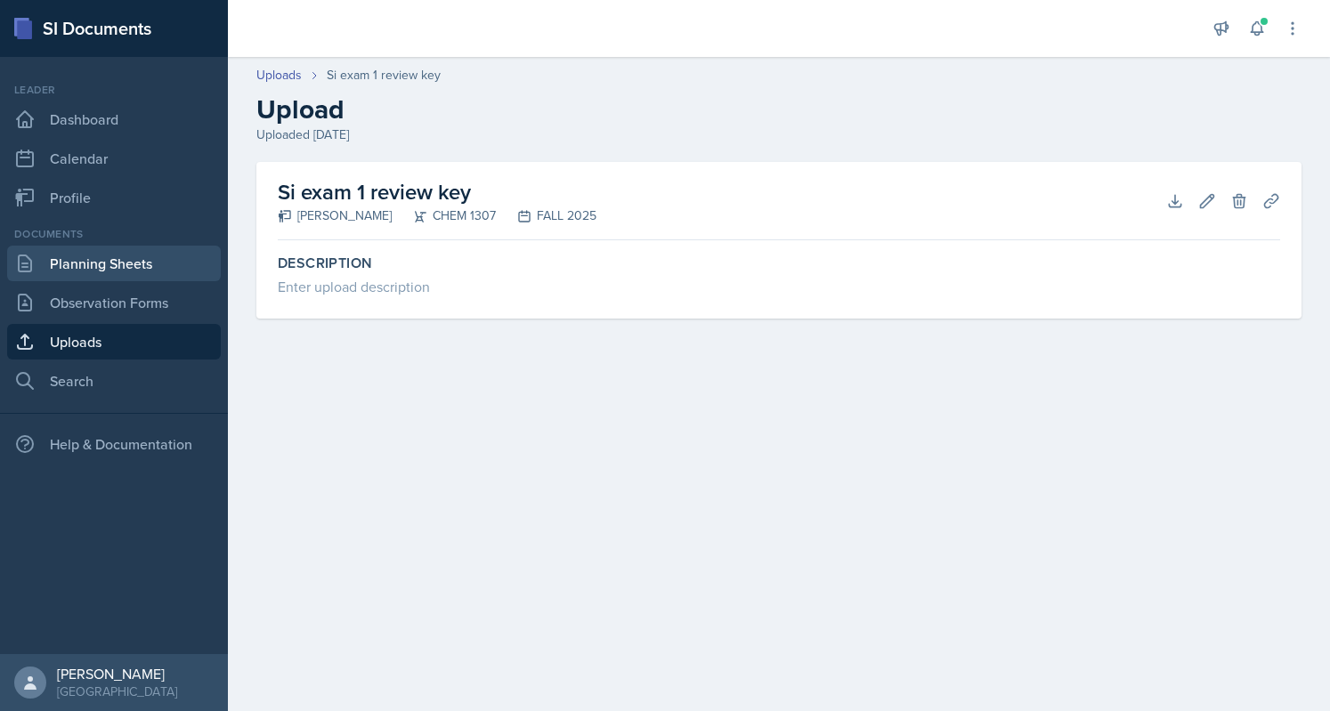
click at [119, 276] on link "Planning Sheets" at bounding box center [114, 264] width 214 height 36
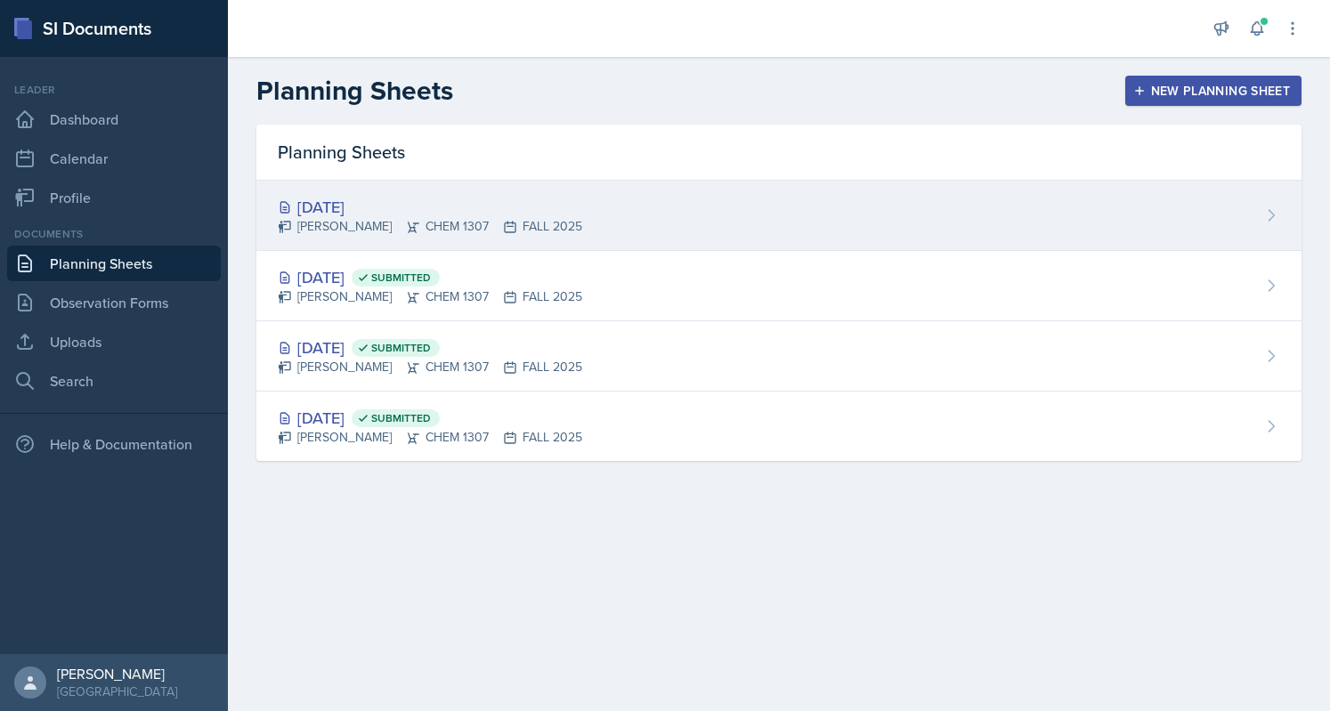
click at [737, 208] on div "[DATE] [PERSON_NAME] CHEM 1307 FALL 2025" at bounding box center [778, 216] width 1045 height 70
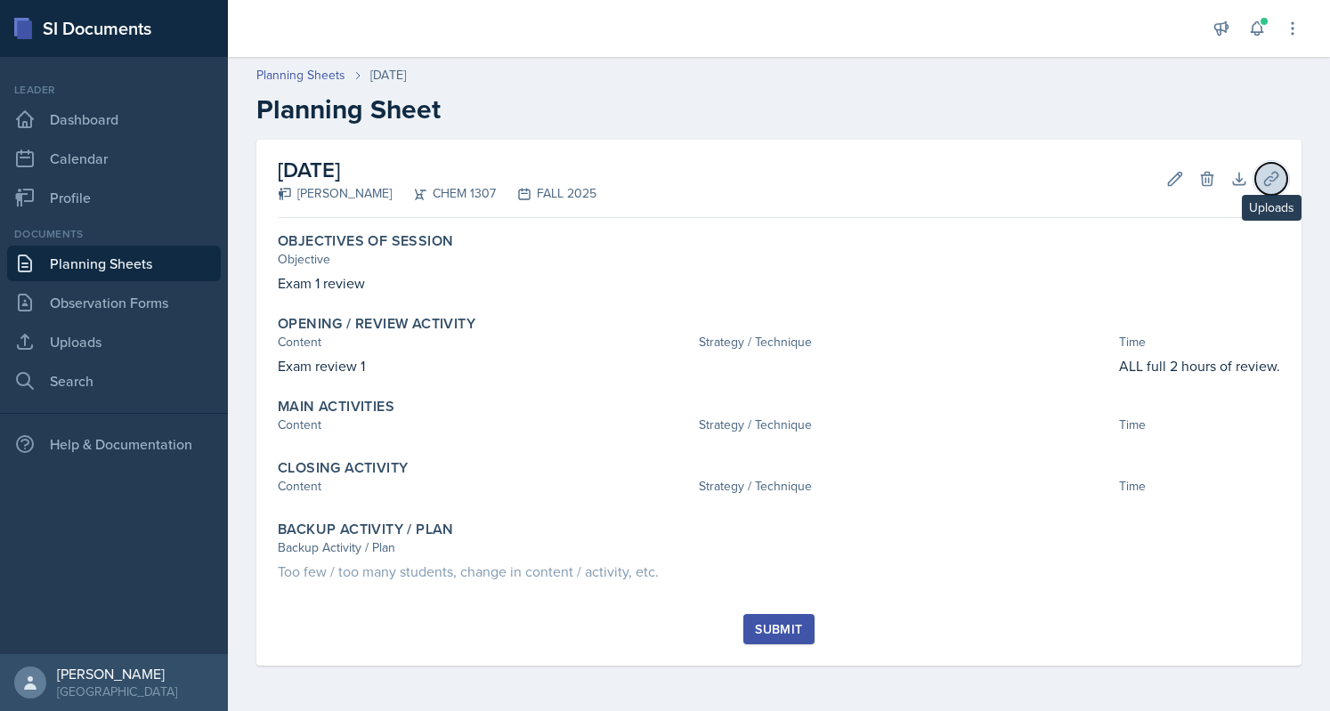
click at [1282, 181] on button "Uploads" at bounding box center [1271, 179] width 32 height 32
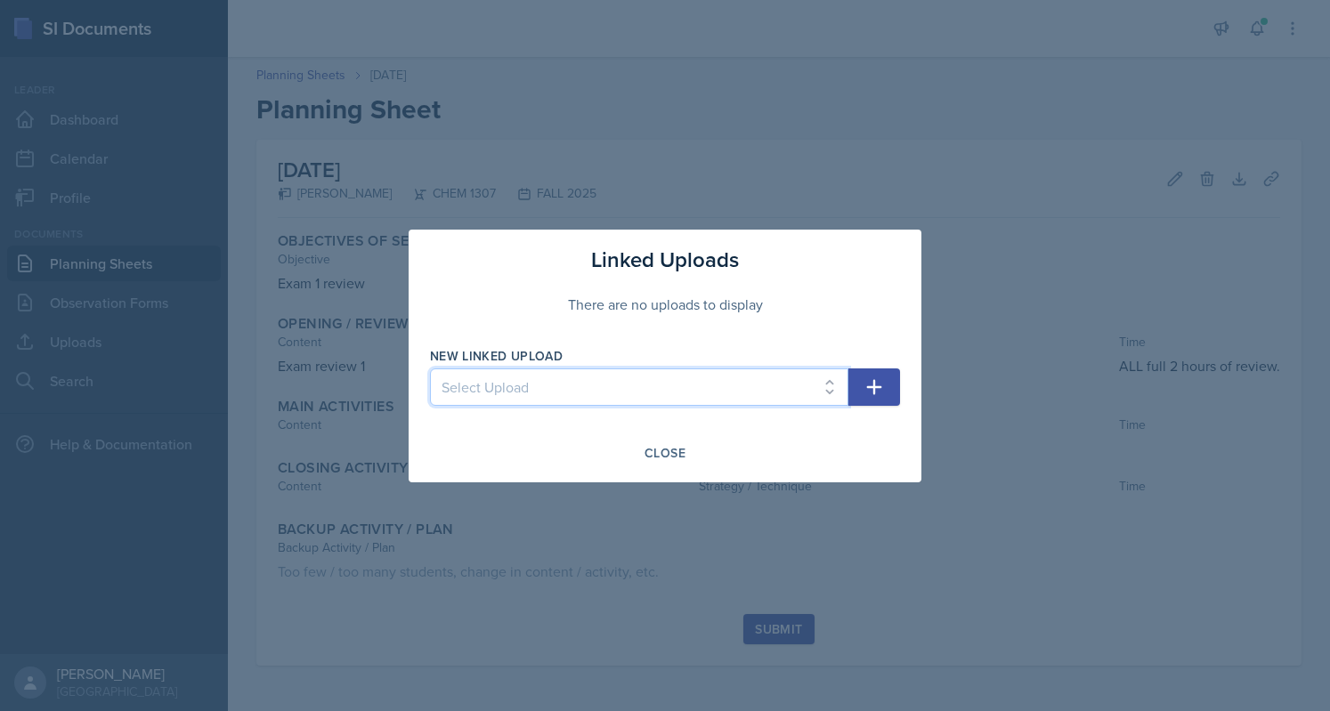
click at [698, 391] on select "Select Upload Chem 1307 Session plan with material Homework 1 Session 2 Chapter…" at bounding box center [639, 387] width 418 height 37
select select "121e0319-58ac-4770-ac1b-cc1091c76311"
click at [430, 369] on select "Select Upload Chem 1307 Session plan with material Homework 1 Session 2 Chapter…" at bounding box center [639, 387] width 418 height 37
click at [883, 381] on icon "button" at bounding box center [874, 387] width 21 height 21
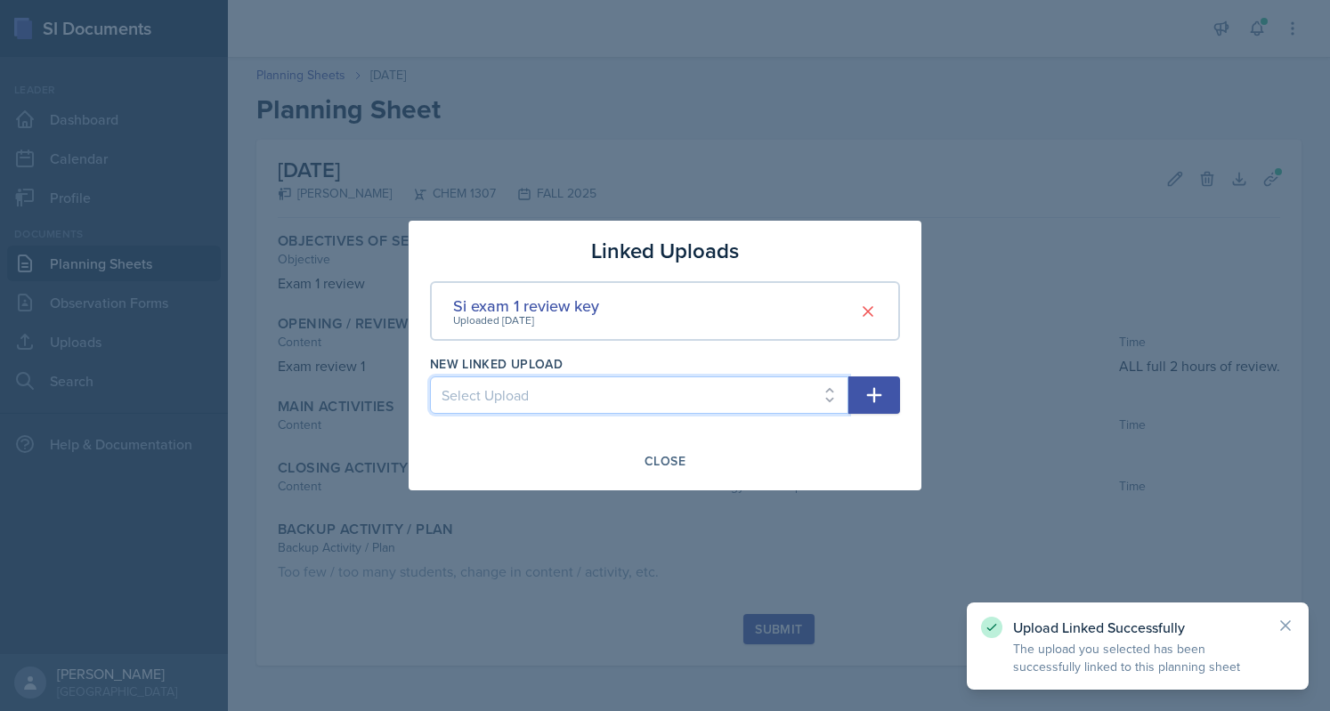
click at [826, 387] on select "Select Upload Chem 1307 Session plan with material Homework 1 Session 2 Chapter…" at bounding box center [639, 395] width 418 height 37
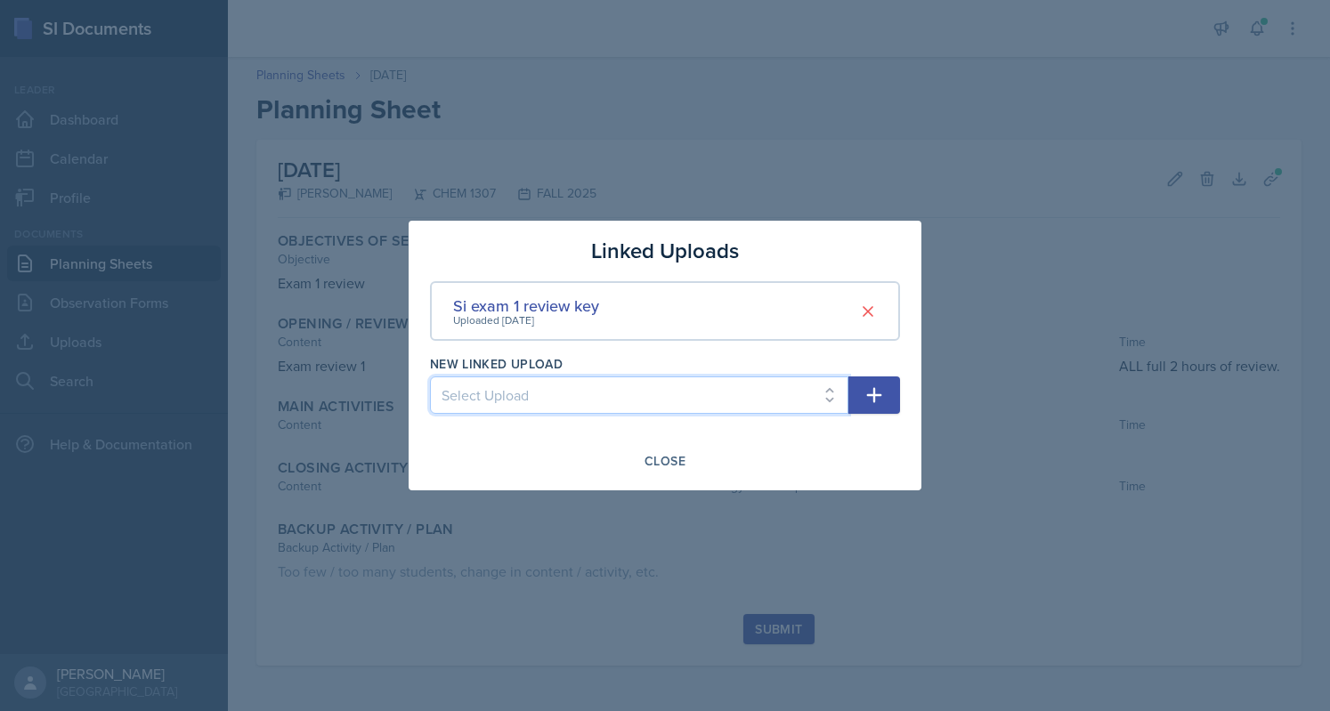
select select "a7e5dfc0-d724-418b-833c-ba5cf48f16db"
click at [430, 377] on select "Select Upload Chem 1307 Session plan with material Homework 1 Session 2 Chapter…" at bounding box center [639, 395] width 418 height 37
click at [865, 397] on icon "button" at bounding box center [874, 395] width 21 height 21
select select
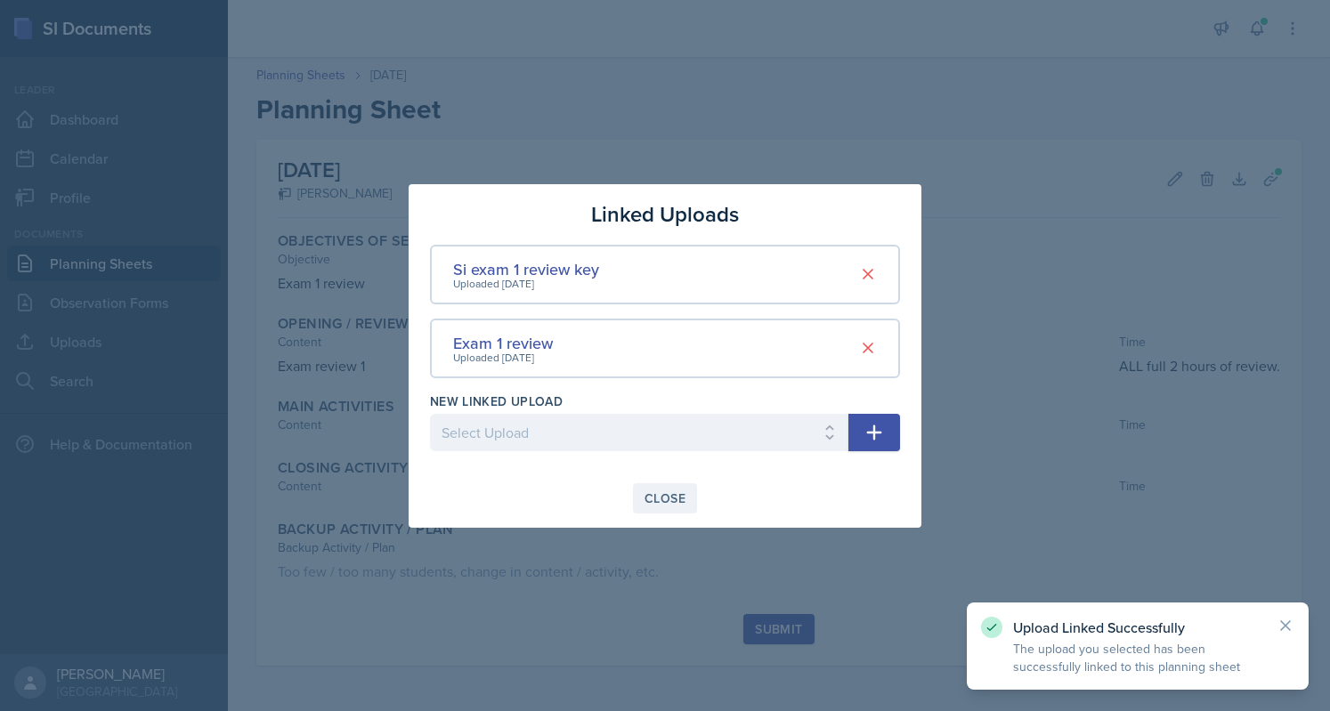
click at [675, 498] on div "Close" at bounding box center [665, 499] width 41 height 14
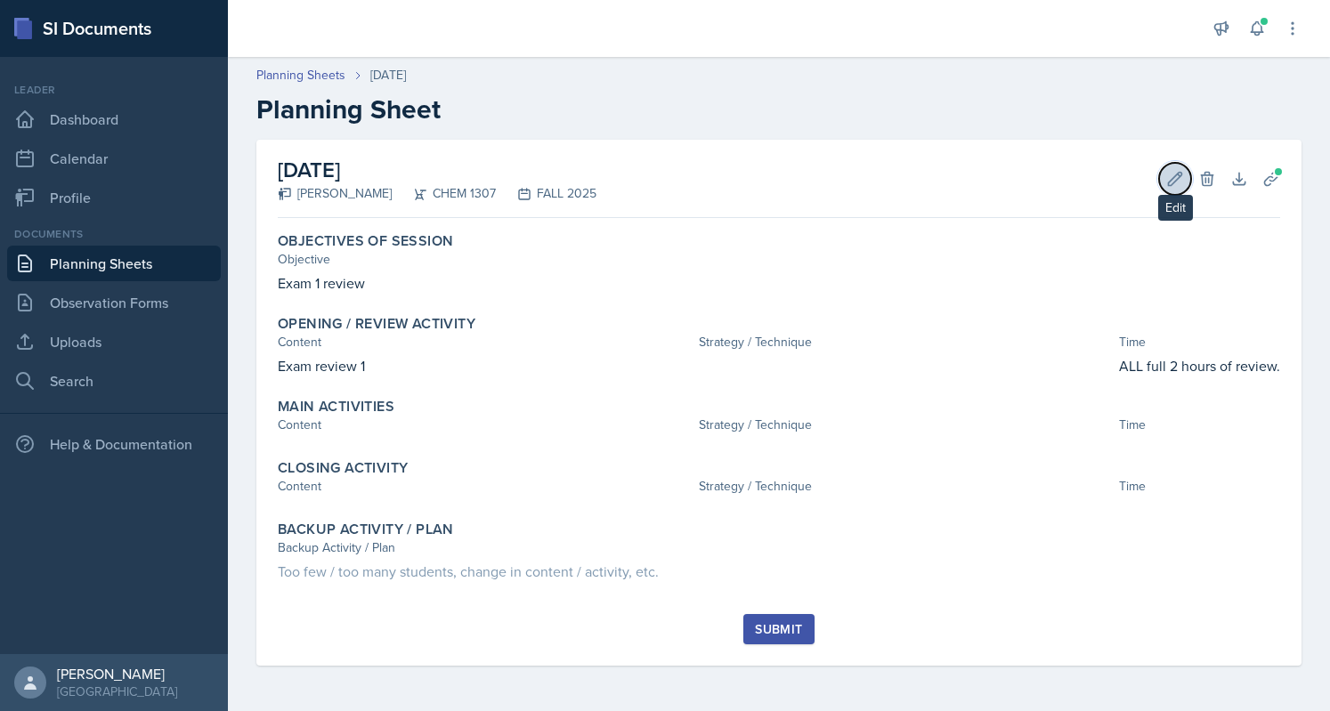
click at [1174, 191] on button "Edit" at bounding box center [1175, 179] width 32 height 32
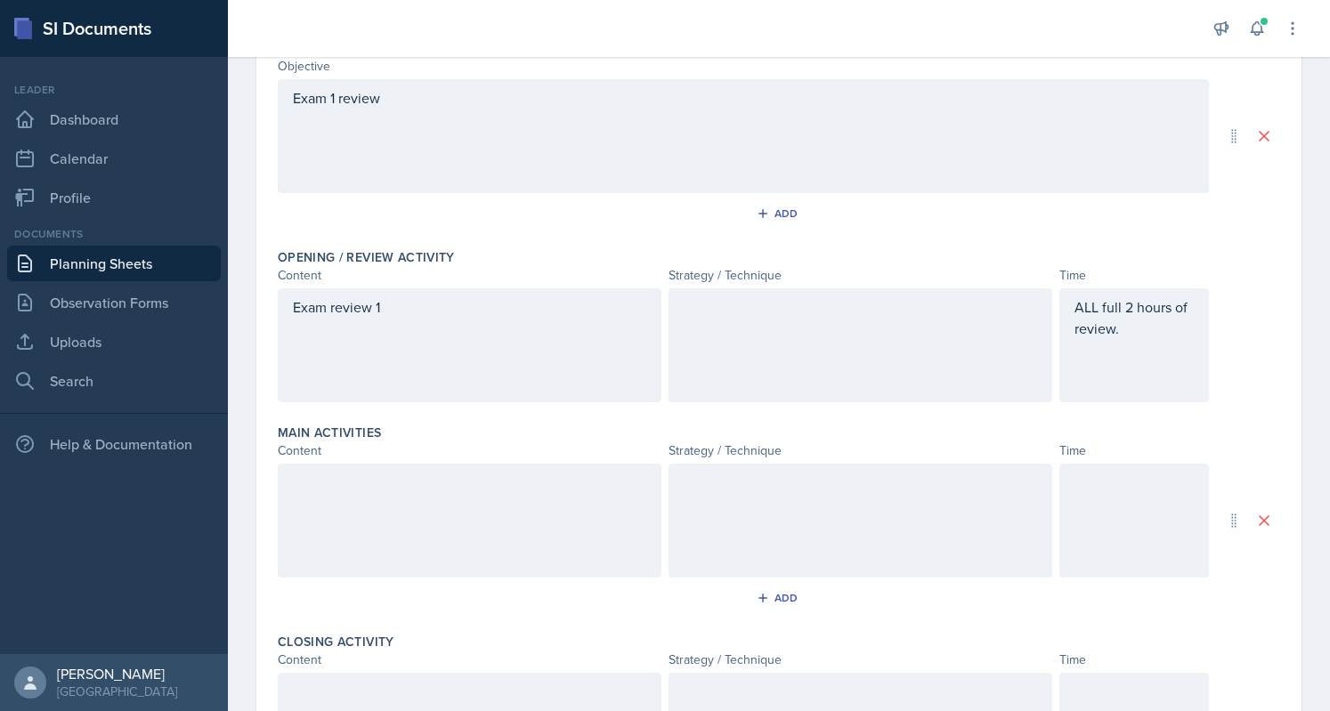
click at [734, 327] on div at bounding box center [861, 345] width 384 height 114
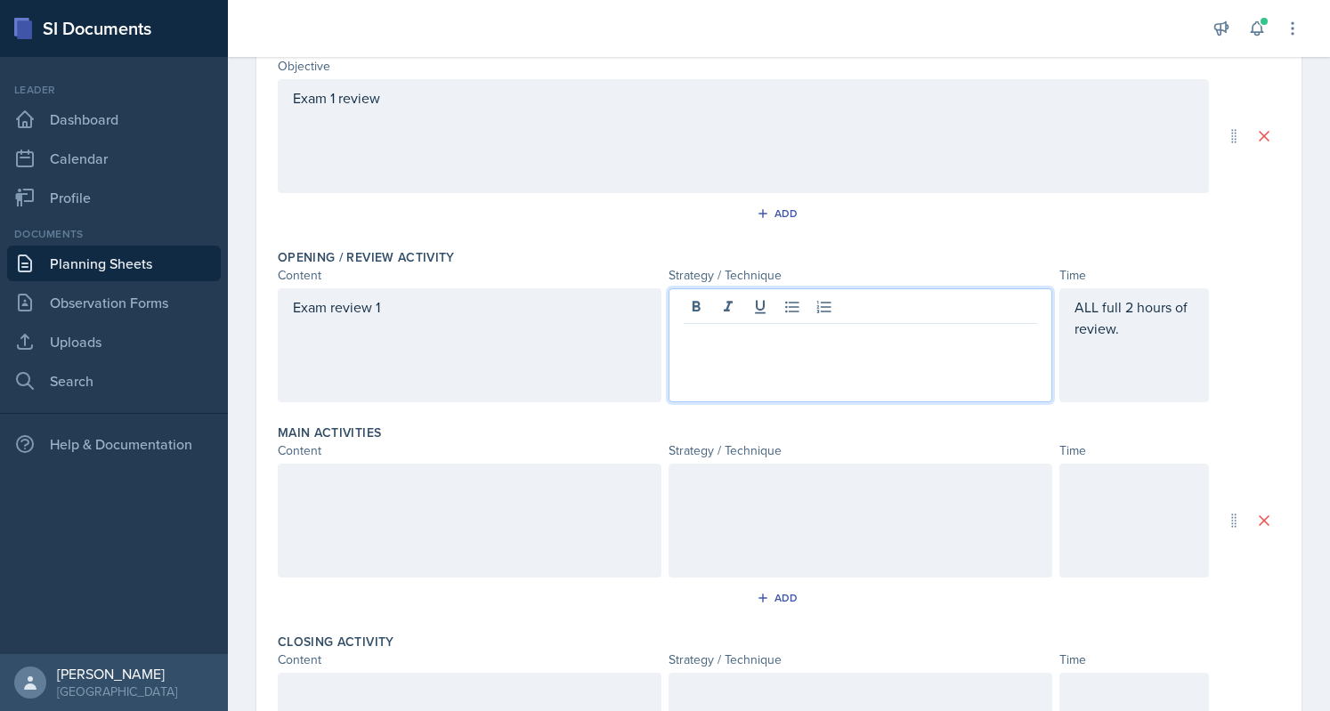
scroll to position [233, 0]
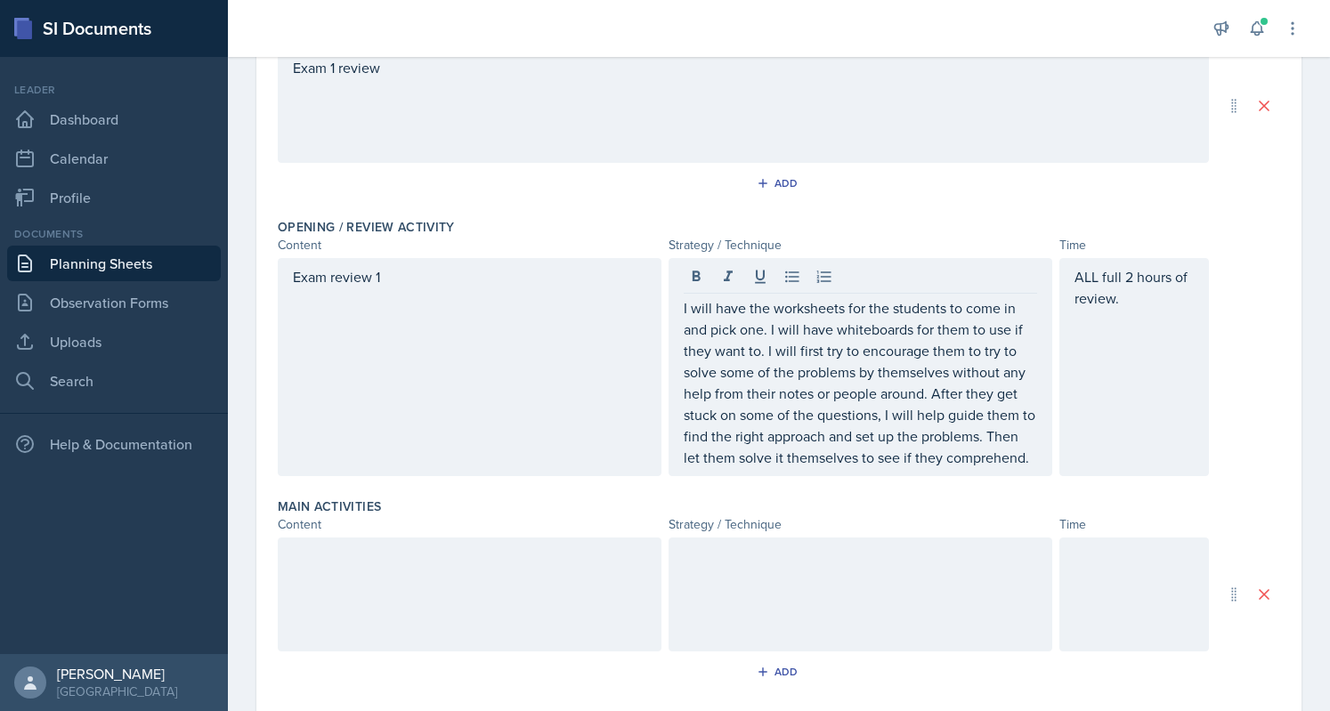
click at [752, 516] on div "Main Activities Content Strategy / Technique Time Add" at bounding box center [779, 595] width 1003 height 209
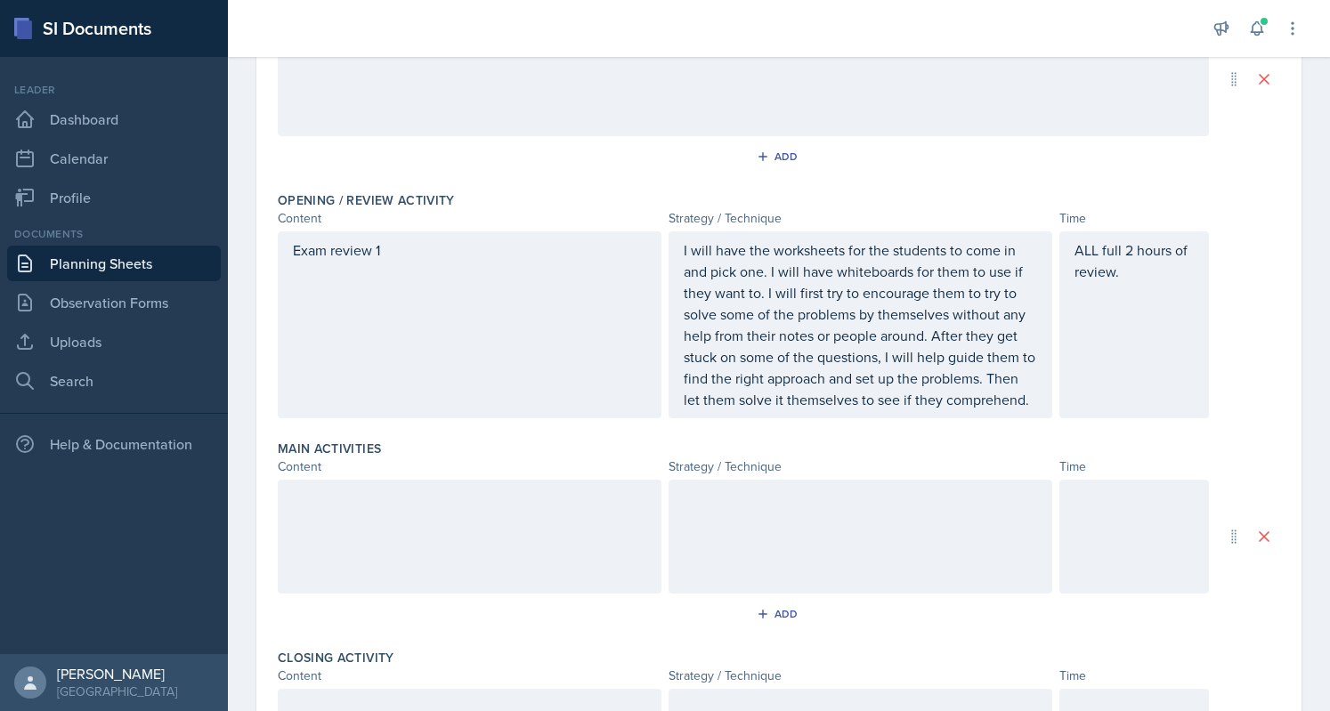
scroll to position [260, 0]
click at [1248, 553] on button at bounding box center [1264, 537] width 32 height 32
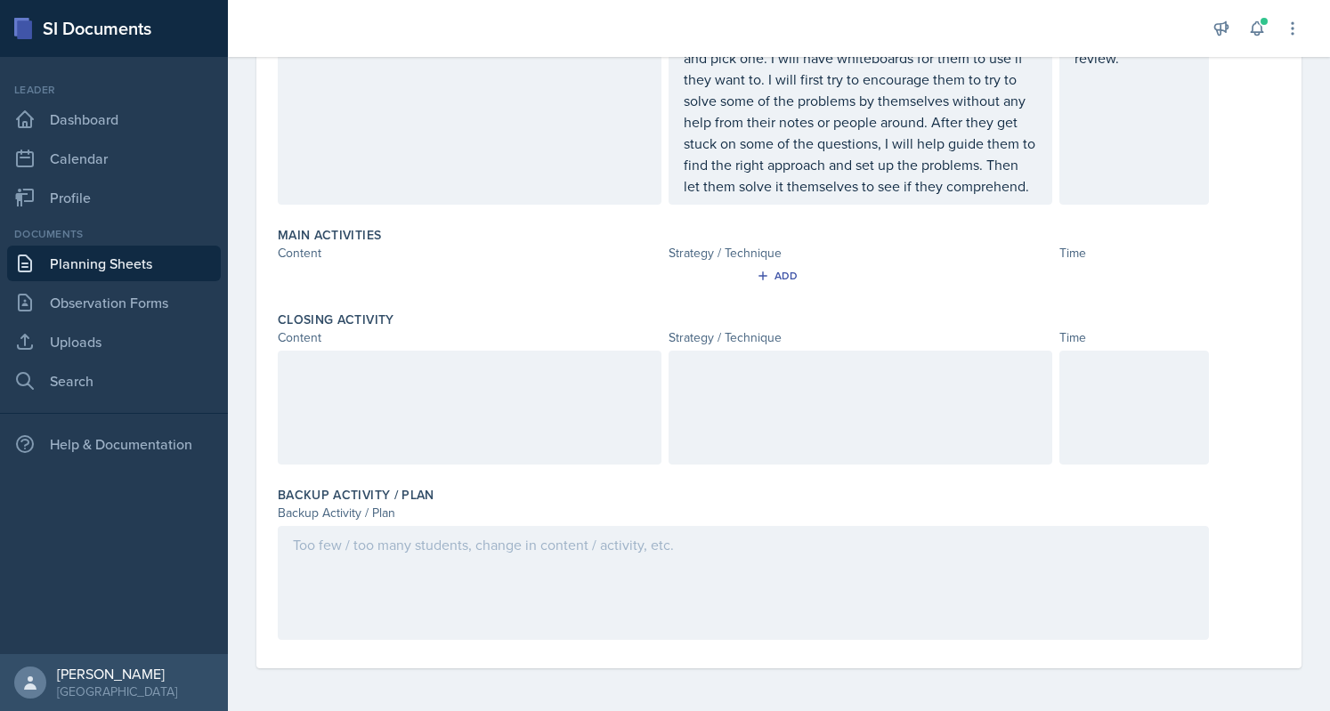
scroll to position [0, 0]
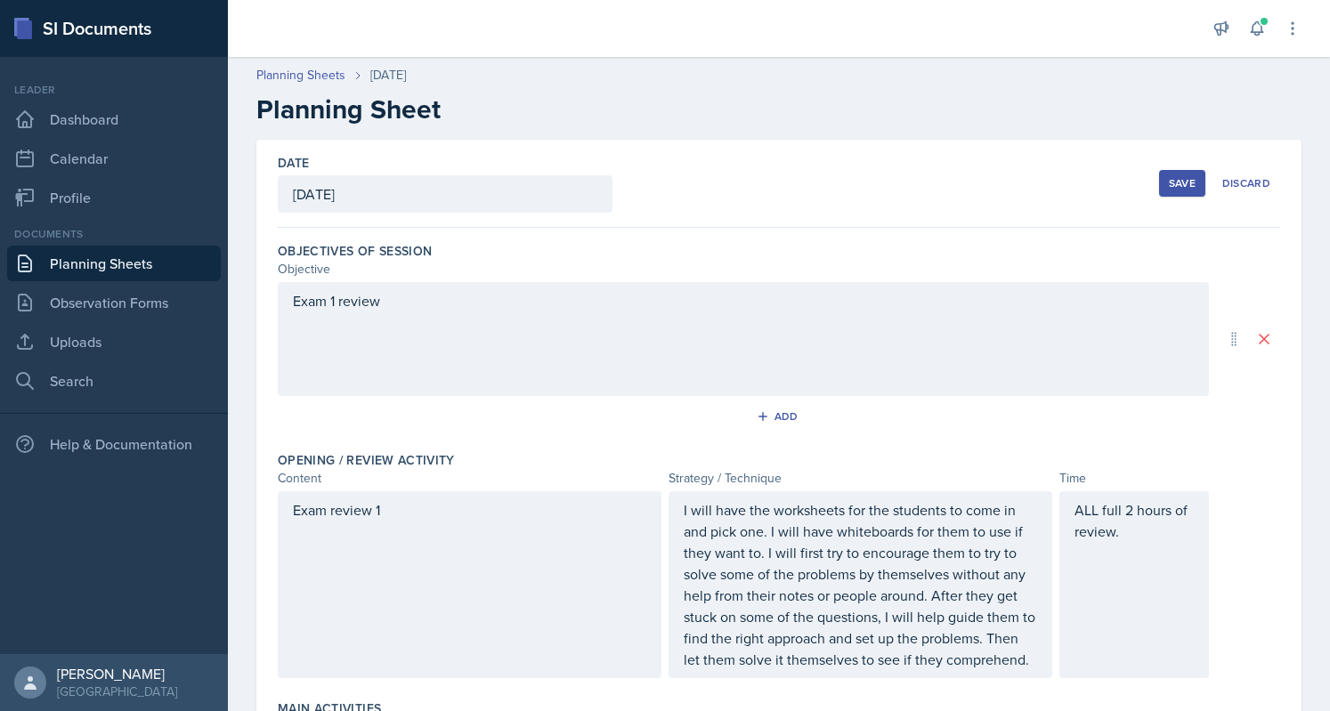
click at [1169, 180] on div "Save" at bounding box center [1182, 183] width 27 height 14
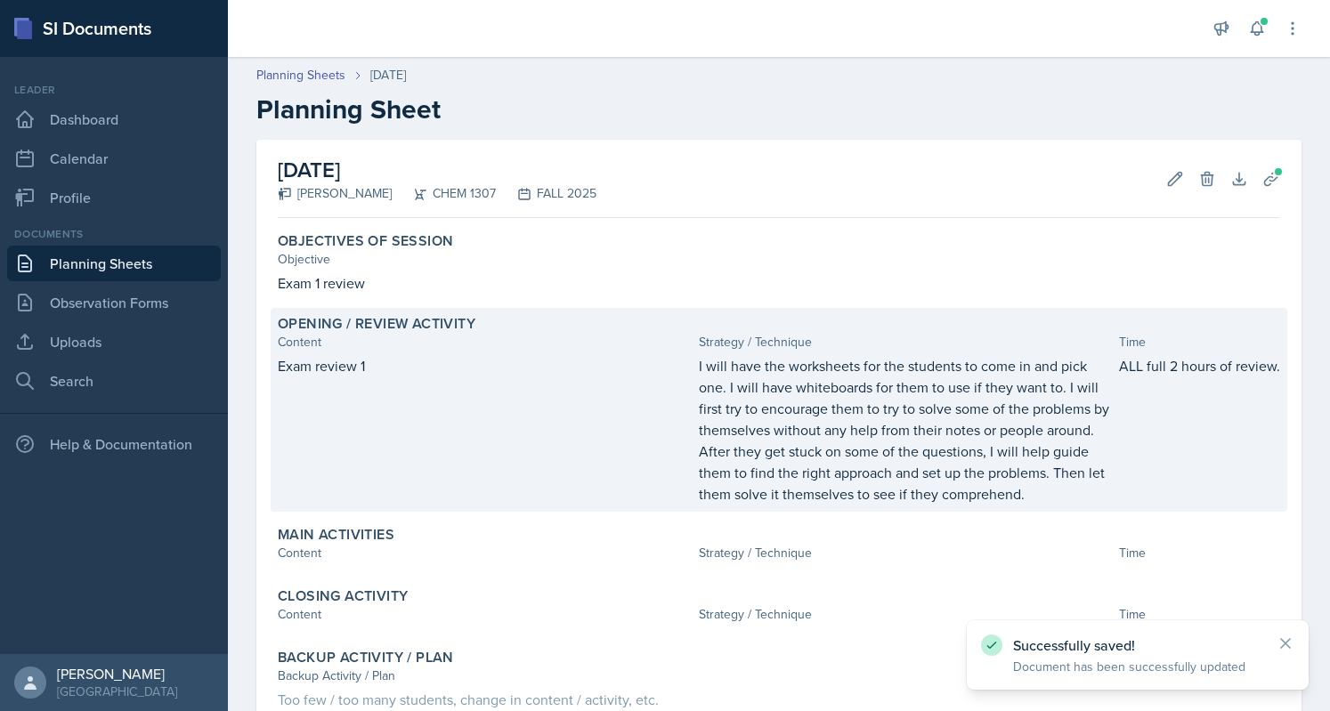
scroll to position [125, 0]
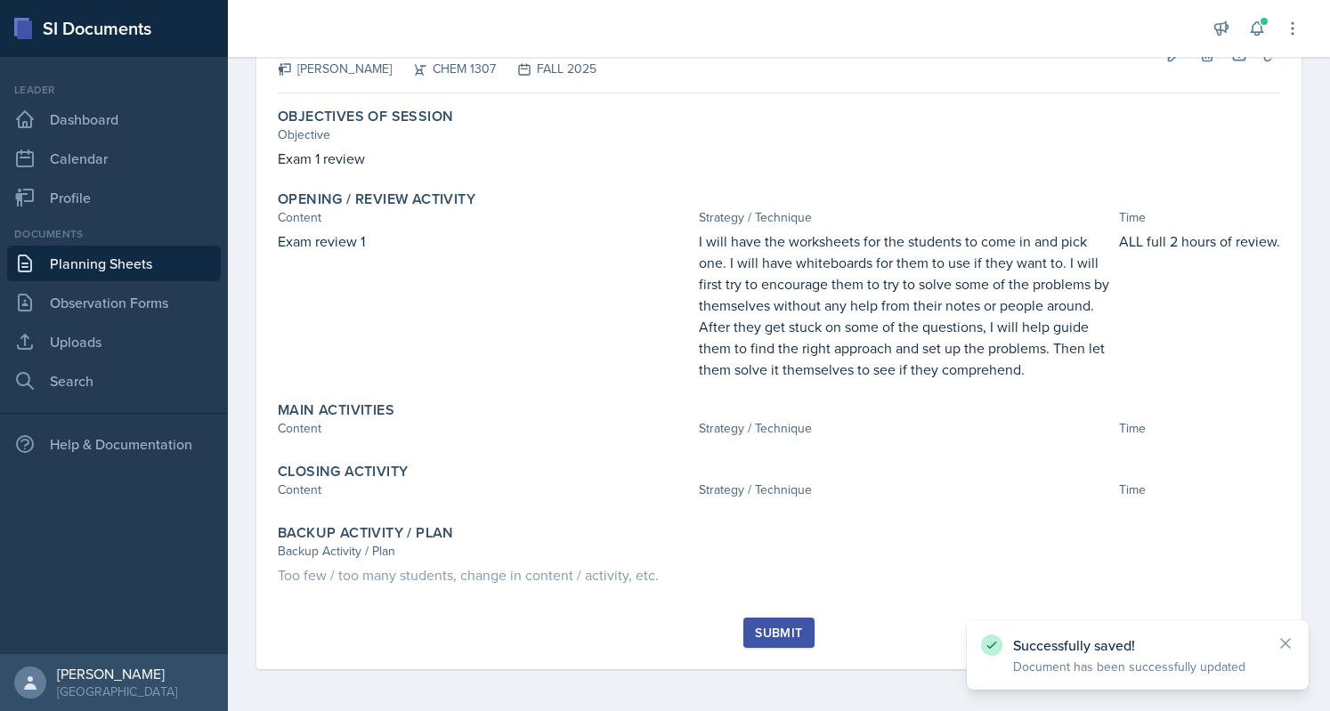
click at [787, 620] on button "Submit" at bounding box center [778, 633] width 70 height 30
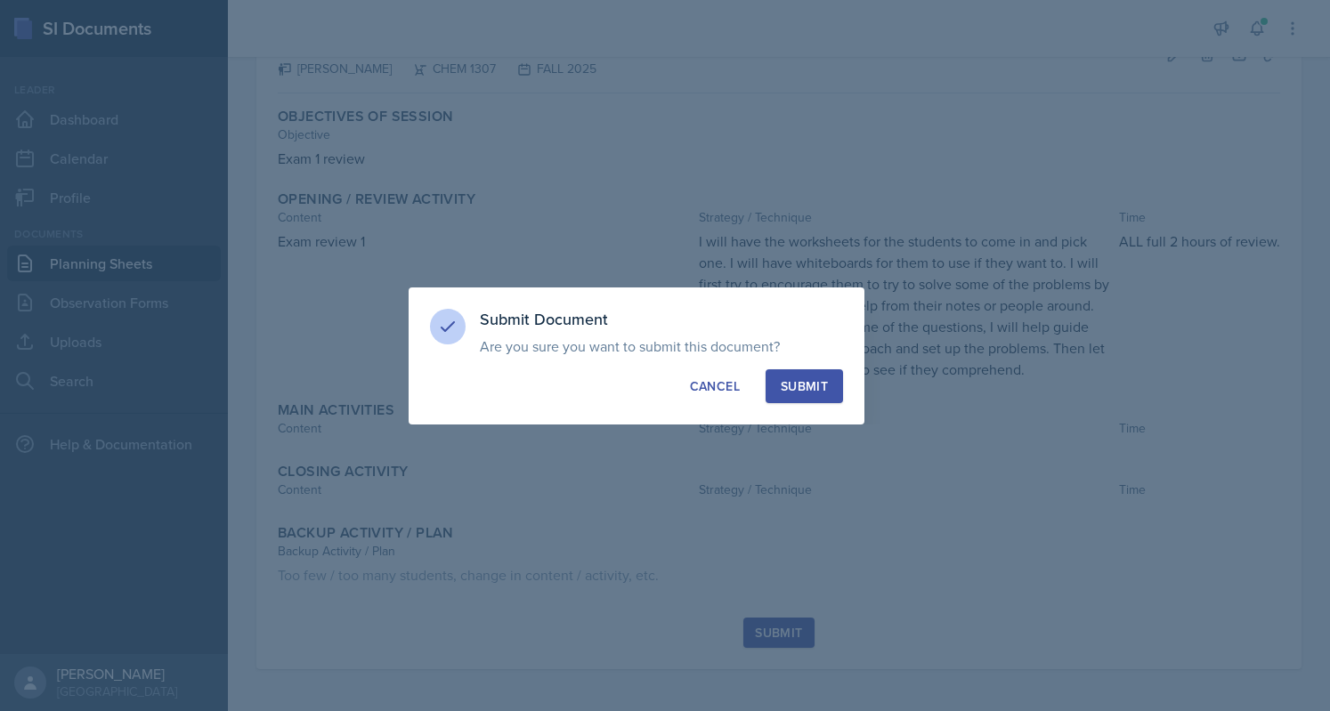
click at [812, 386] on div "Submit" at bounding box center [804, 387] width 47 height 18
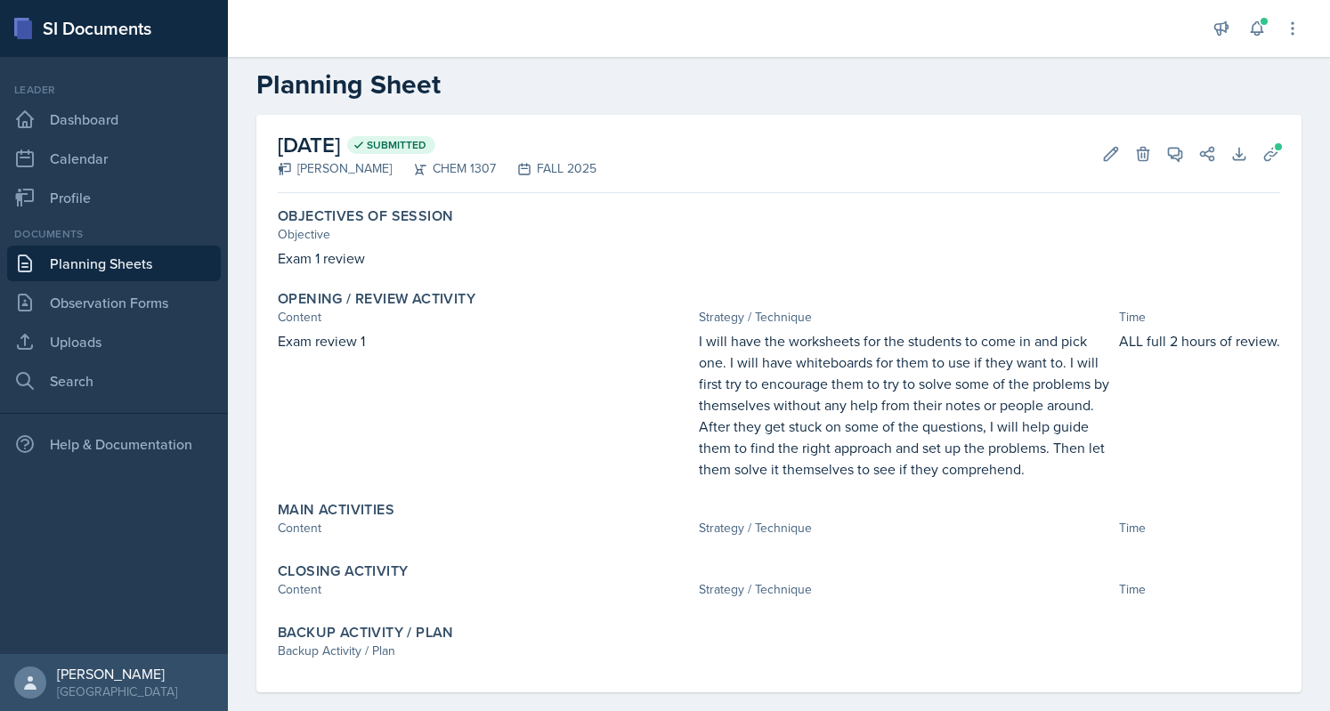
scroll to position [0, 0]
